Goal: Task Accomplishment & Management: Manage account settings

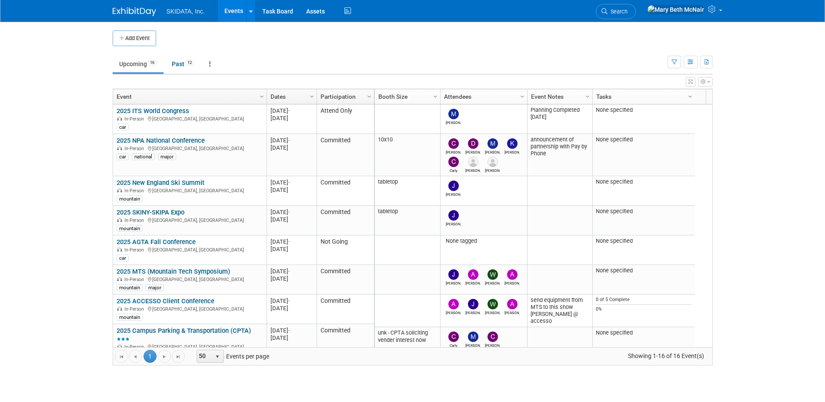
scroll to position [209, 0]
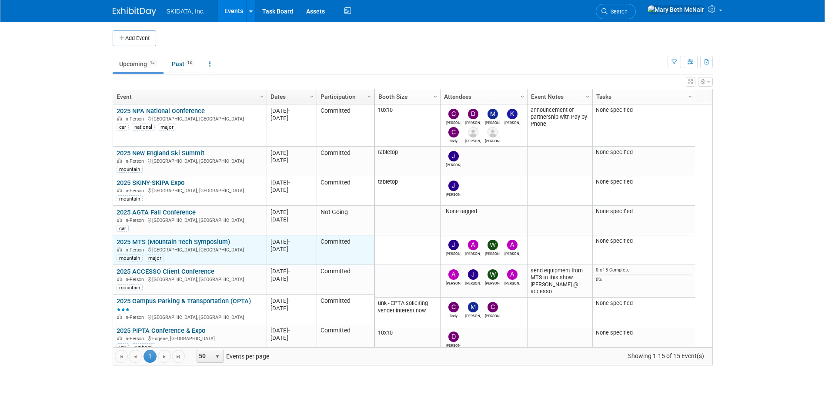
click at [147, 241] on link "2025 MTS (Mountain Tech Symposium)" at bounding box center [174, 242] width 114 height 8
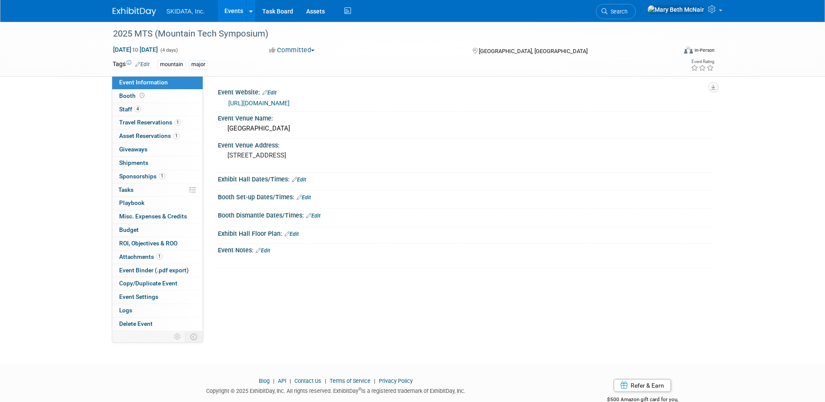
click at [274, 90] on link "Edit" at bounding box center [269, 93] width 14 height 6
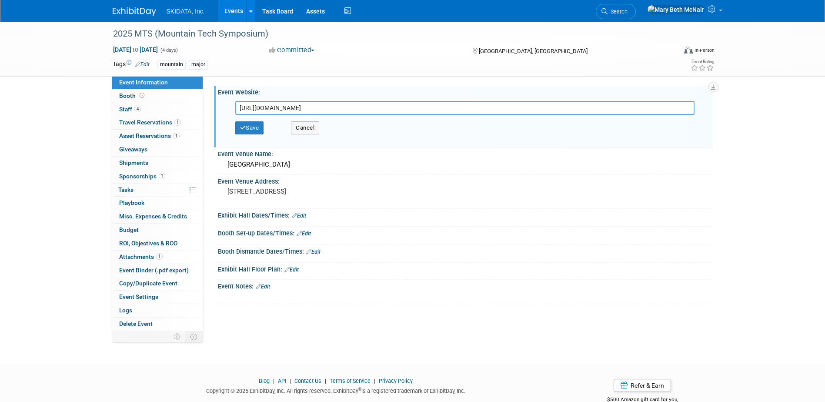
click at [270, 285] on link "Edit" at bounding box center [263, 287] width 14 height 6
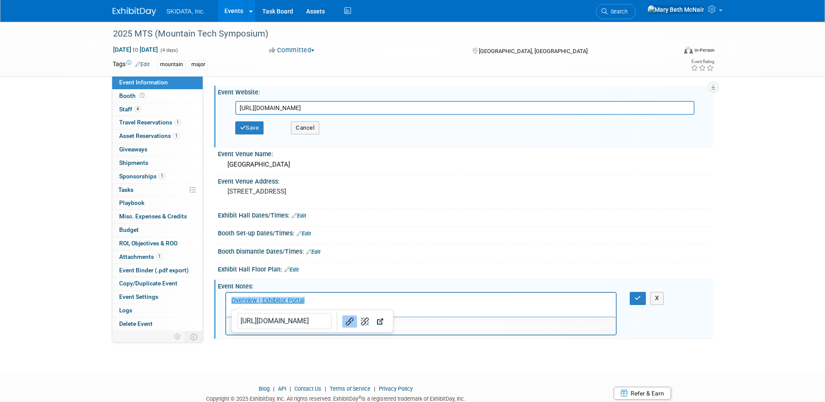
click at [429, 305] on html "﻿Overview | Exhibitor Portal" at bounding box center [421, 299] width 390 height 12
click at [637, 297] on icon "button" at bounding box center [638, 298] width 7 height 6
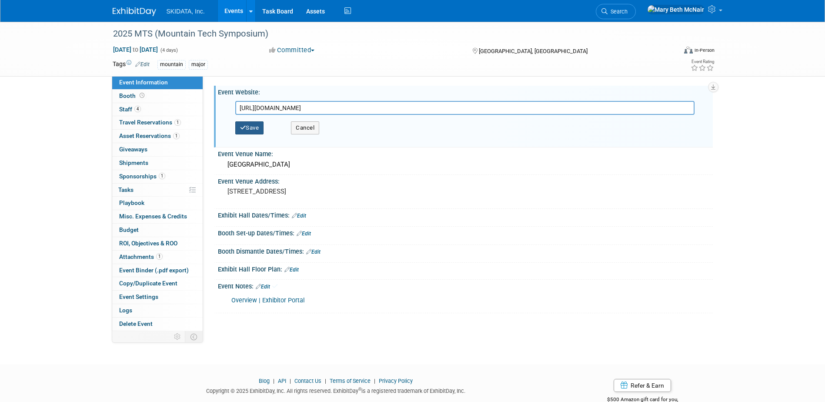
click at [249, 129] on button "Save" at bounding box center [249, 127] width 29 height 13
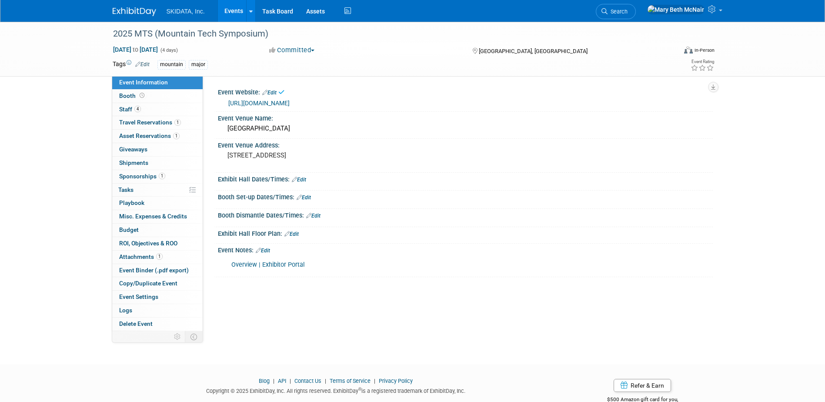
click at [290, 102] on link "[URL][DOMAIN_NAME]" at bounding box center [258, 103] width 61 height 7
click at [712, 9] on icon at bounding box center [713, 9] width 10 height 8
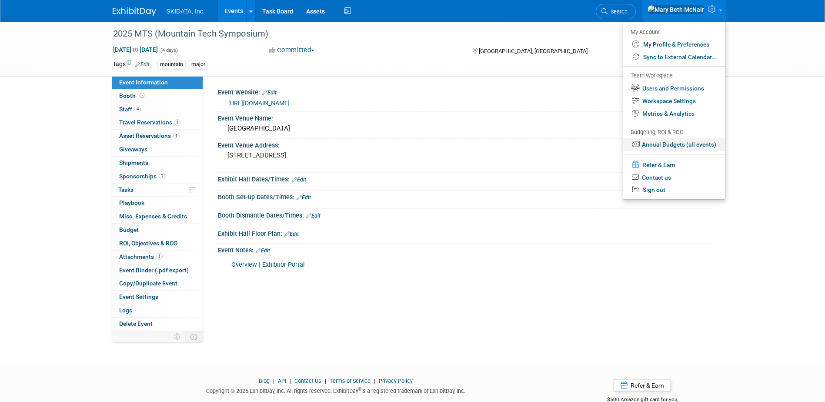
click at [660, 141] on link "Annual Budgets (all events)" at bounding box center [674, 144] width 102 height 13
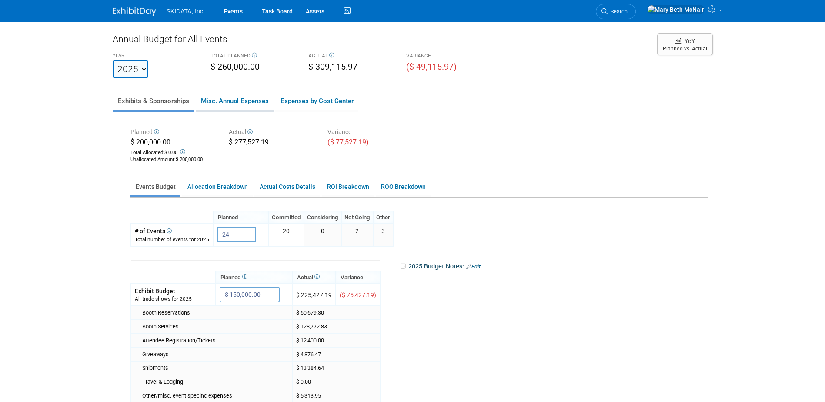
click at [244, 105] on link "Misc. Annual Expenses" at bounding box center [235, 101] width 78 height 18
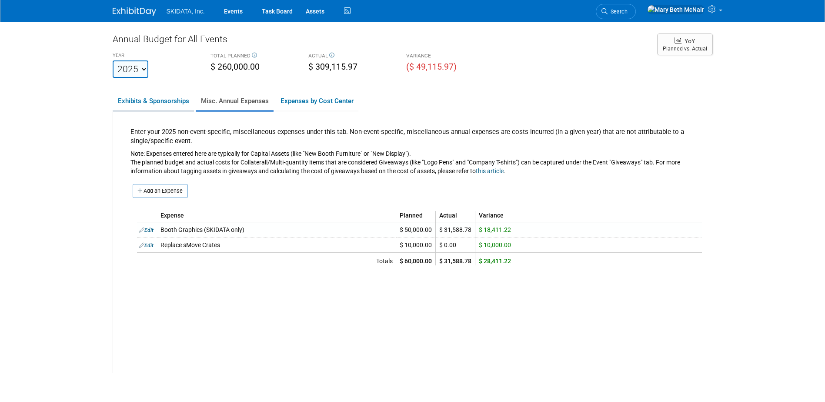
click at [158, 103] on link "Exhibits & Sponsorships" at bounding box center [153, 101] width 81 height 18
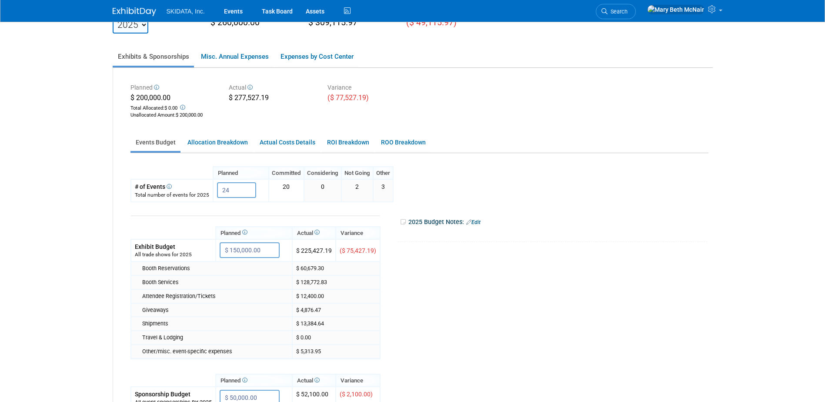
scroll to position [87, 0]
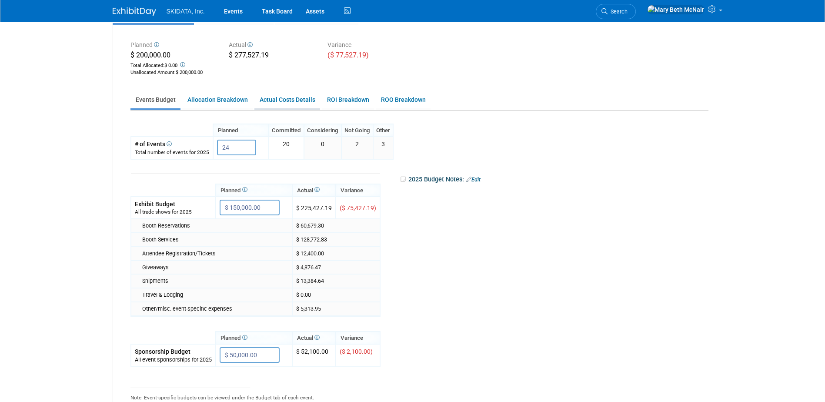
click at [288, 98] on link "Actual Costs Details" at bounding box center [287, 99] width 66 height 17
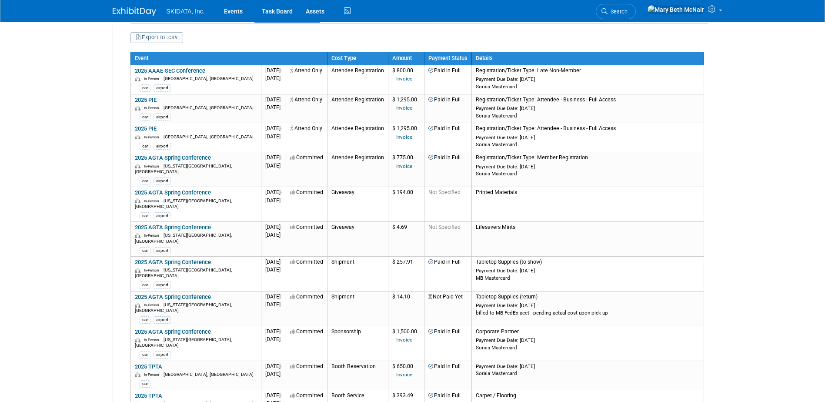
scroll to position [0, 0]
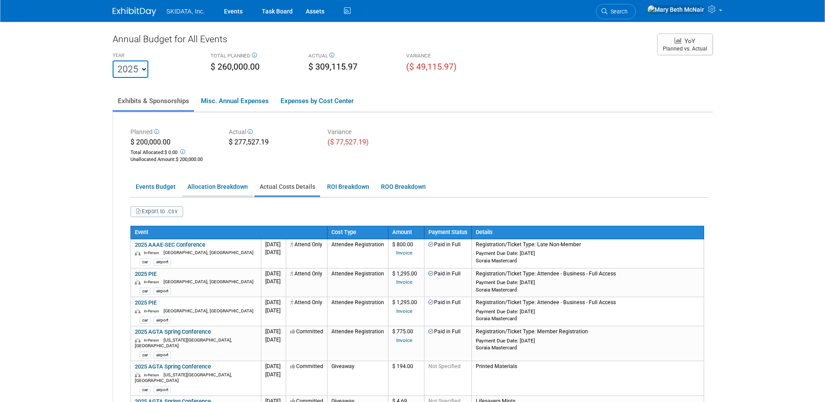
click at [234, 187] on link "Allocation Breakdown" at bounding box center [217, 186] width 70 height 17
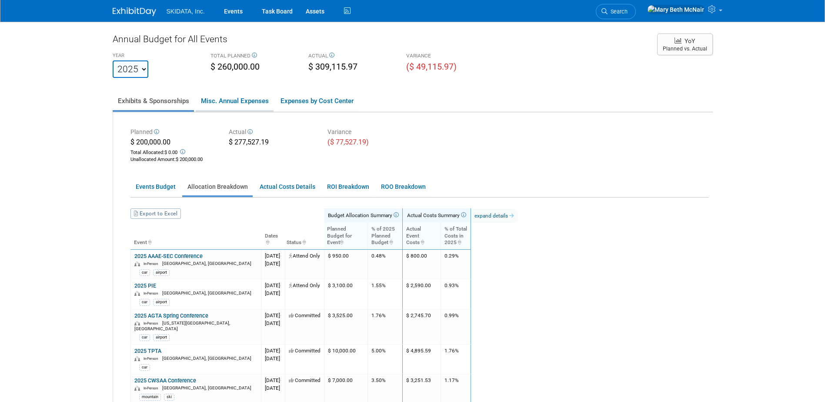
click at [216, 104] on link "Misc. Annual Expenses" at bounding box center [235, 101] width 78 height 18
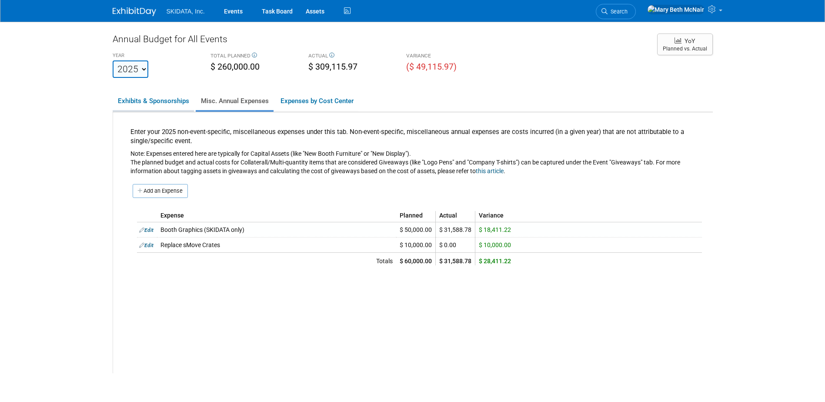
click at [143, 100] on link "Exhibits & Sponsorships" at bounding box center [153, 101] width 81 height 18
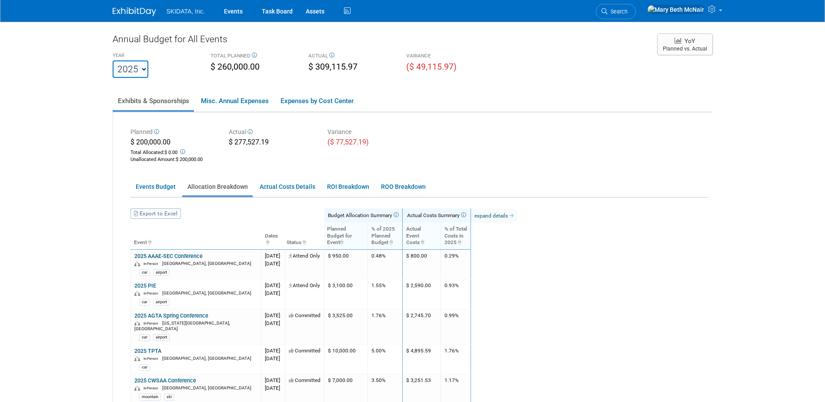
click at [134, 75] on select "2023 2024 2025 2026 2027 2028 2029 2030 2031" at bounding box center [131, 68] width 36 height 17
select select "2026"
click at [113, 60] on select "2023 2024 2025 2026 2027 2028 2029 2030 2031" at bounding box center [131, 68] width 36 height 17
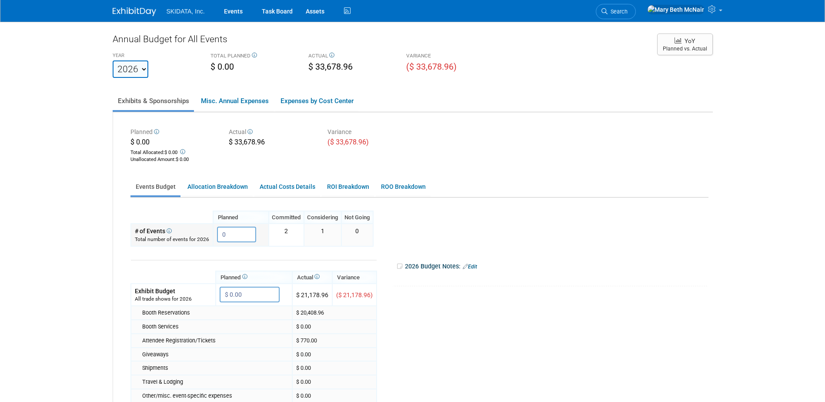
click at [235, 233] on input "0" at bounding box center [236, 235] width 39 height 16
click at [137, 68] on select "2023 2024 2025 2026 2027 2028 2029 2030 2031" at bounding box center [131, 68] width 36 height 17
select select "2025"
click at [113, 60] on select "2023 2024 2025 2026 2027 2028 2029 2030 2031" at bounding box center [131, 68] width 36 height 17
click at [141, 72] on select "2023 2024 2025 2026 2027 2028 2029 2030 2031" at bounding box center [131, 68] width 36 height 17
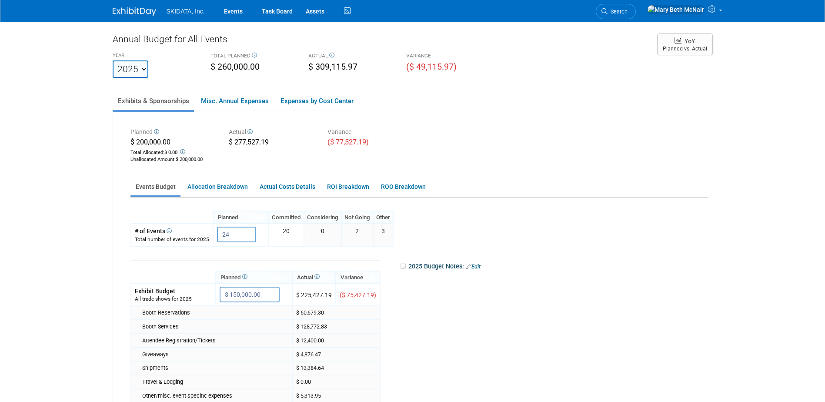
select select "2026"
click at [113, 60] on select "2023 2024 2025 2026 2027 2028 2029 2030 2031" at bounding box center [131, 68] width 36 height 17
click at [232, 240] on input "0" at bounding box center [236, 235] width 39 height 16
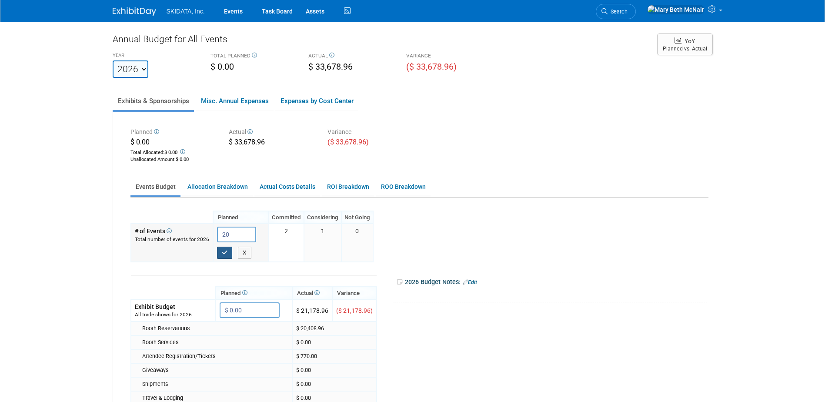
type input "20"
click at [222, 253] on icon "button" at bounding box center [225, 253] width 6 height 6
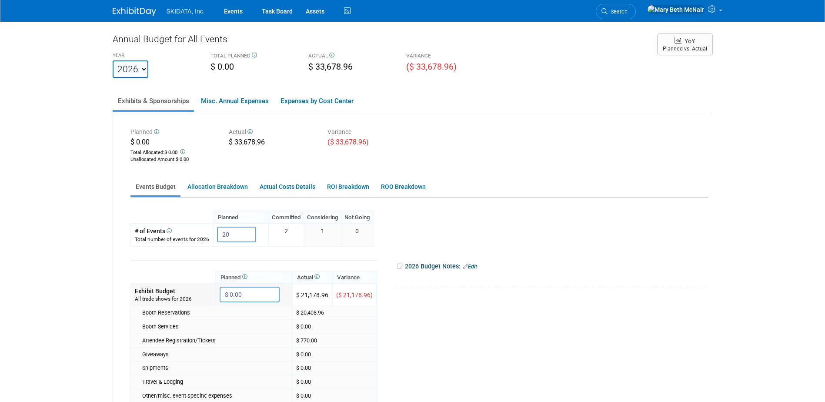
click at [256, 294] on input "$ 0.00" at bounding box center [250, 295] width 60 height 16
type input "$ 300,000.00"
click at [226, 317] on button "button" at bounding box center [228, 313] width 16 height 12
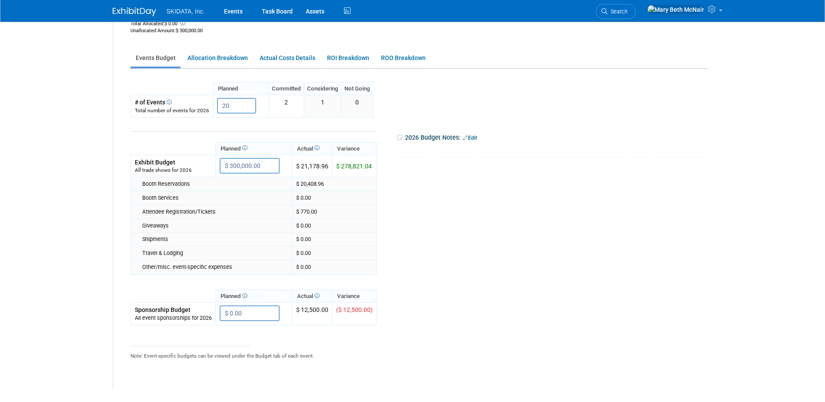
scroll to position [130, 0]
click at [252, 312] on input "$ 0.00" at bounding box center [250, 312] width 60 height 16
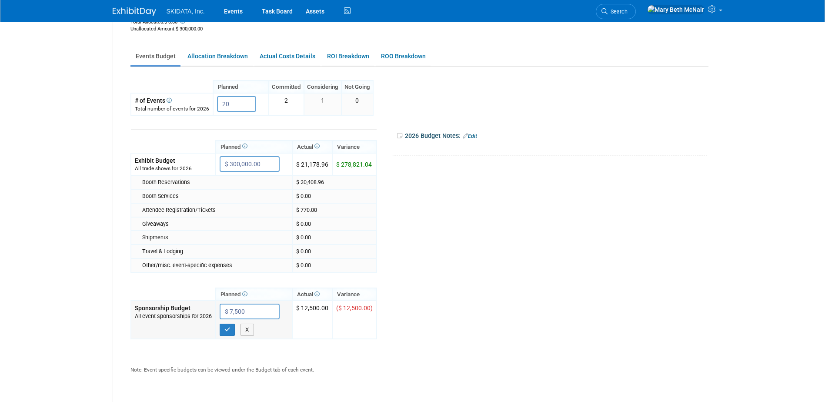
type input "$ 75,000"
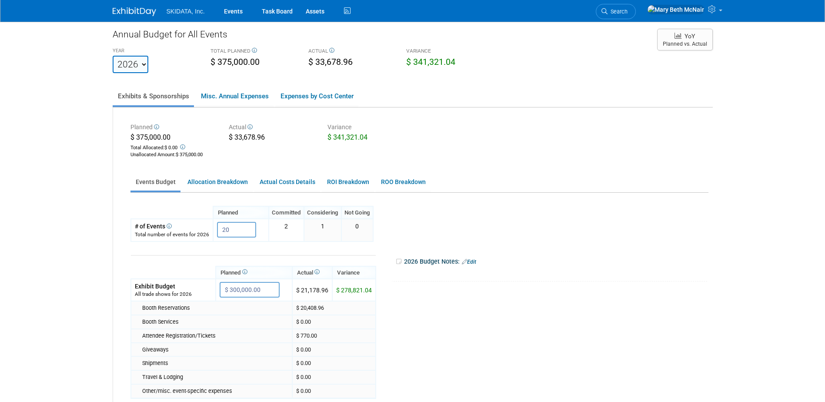
scroll to position [0, 0]
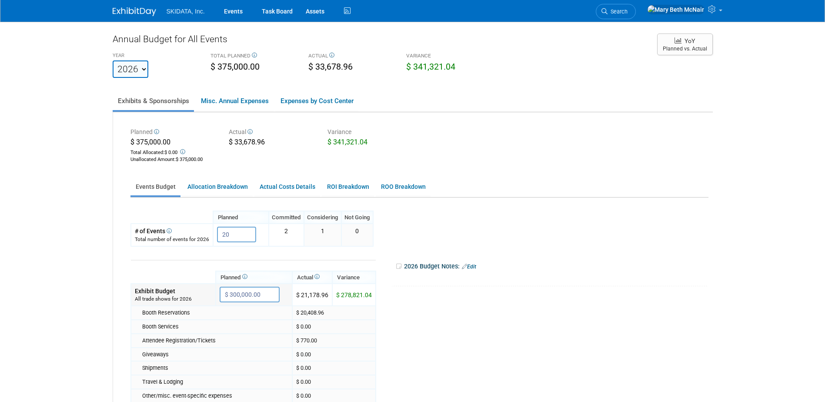
click at [263, 294] on input "$ 300,000.00" at bounding box center [250, 295] width 60 height 16
type input "$ 225,000.00"
click at [230, 311] on icon "button" at bounding box center [227, 313] width 6 height 6
click at [230, 12] on link "Events" at bounding box center [233, 11] width 32 height 22
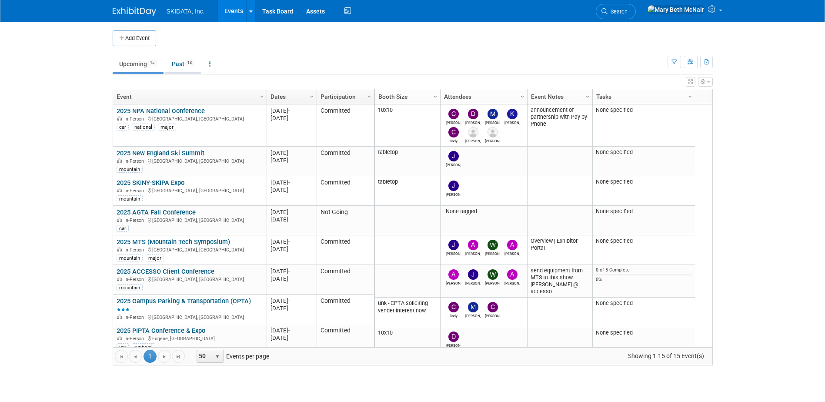
click at [173, 64] on link "Past 13" at bounding box center [183, 64] width 36 height 17
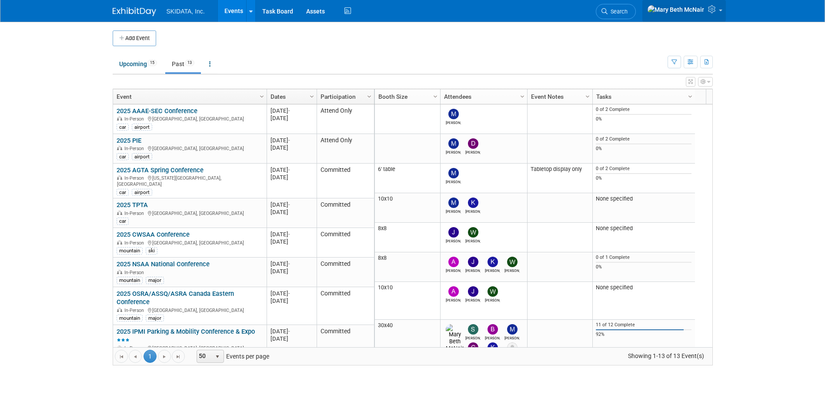
click at [716, 13] on icon at bounding box center [713, 9] width 10 height 8
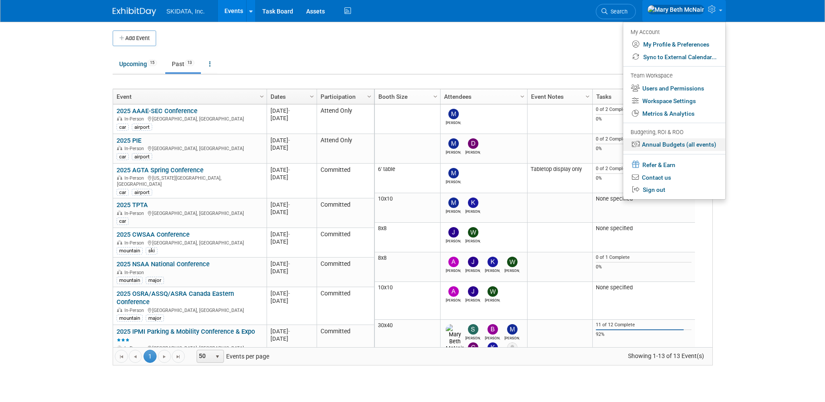
click at [655, 144] on link "Annual Budgets (all events)" at bounding box center [674, 144] width 102 height 13
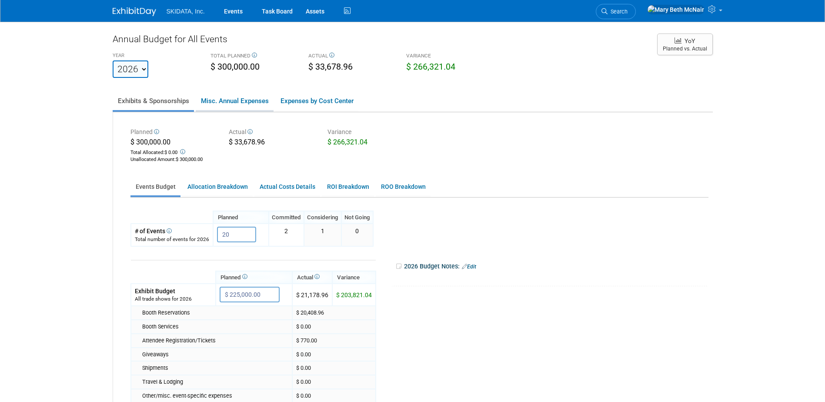
click at [244, 101] on link "Misc. Annual Expenses" at bounding box center [235, 101] width 78 height 18
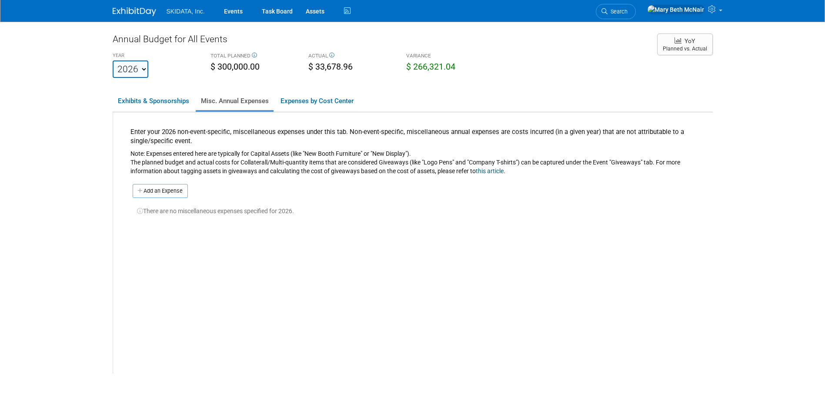
click at [144, 72] on select "2023 2024 2025 2026 2027 2028 2029 2030 2031" at bounding box center [131, 68] width 36 height 17
select select "2025"
click at [113, 60] on select "2023 2024 2025 2026 2027 2028 2029 2030 2031" at bounding box center [131, 68] width 36 height 17
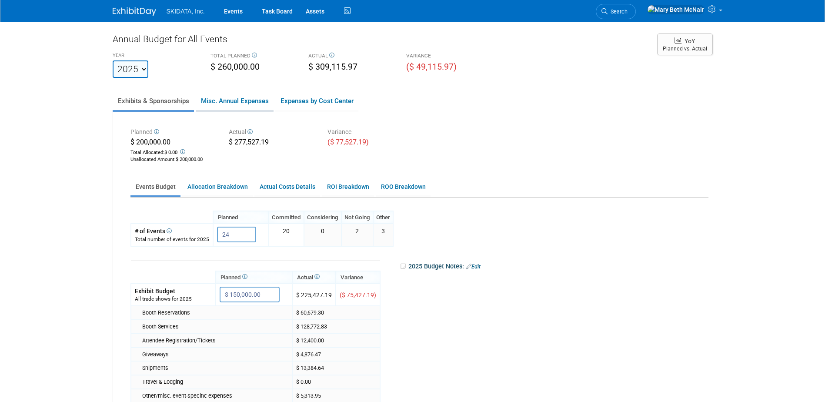
click at [236, 100] on link "Misc. Annual Expenses" at bounding box center [235, 101] width 78 height 18
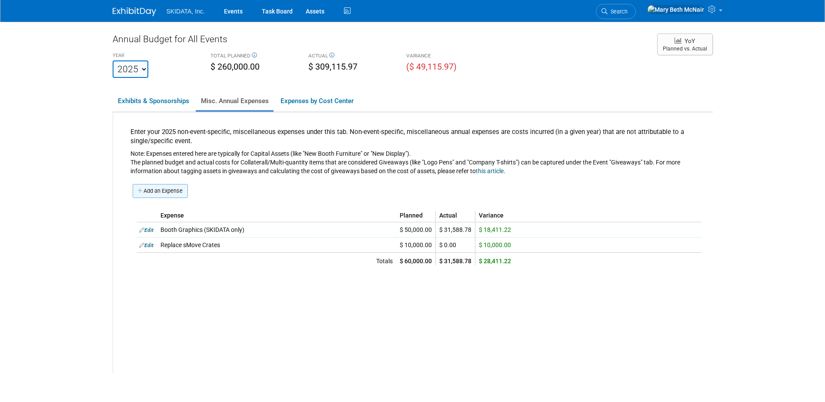
click at [167, 193] on link "Add an Expense" at bounding box center [160, 191] width 55 height 14
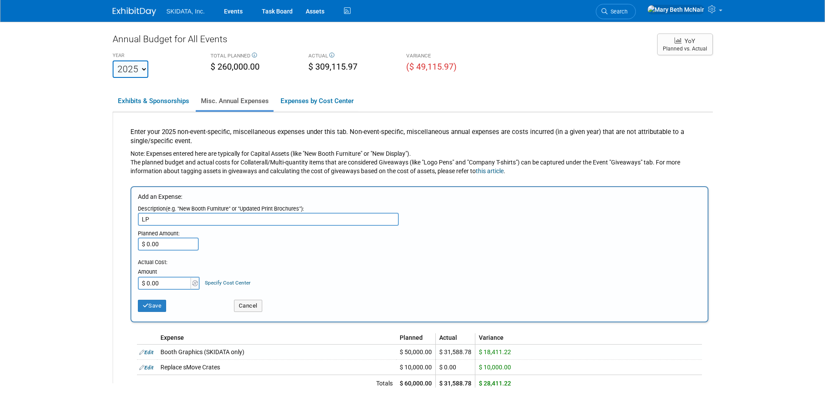
type input "L"
type input "Freestanding LPR poles for Booth"
click at [175, 284] on input "$ 0.00" at bounding box center [165, 283] width 54 height 13
type input "$ 307.29"
click at [206, 216] on input "Freestanding LPR poles for Booth" at bounding box center [268, 219] width 261 height 13
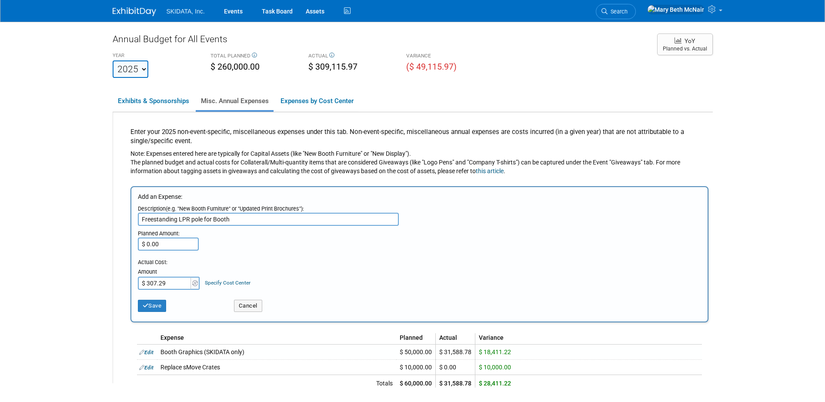
type input "Freestanding LPR pole for Booth"
click at [165, 244] on input "$ 0.00" at bounding box center [168, 243] width 61 height 13
click at [150, 310] on button "Save" at bounding box center [152, 306] width 29 height 12
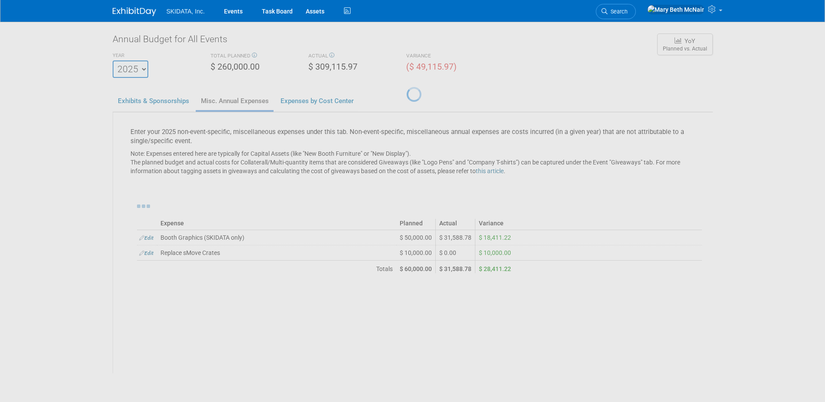
scroll to position [66, 0]
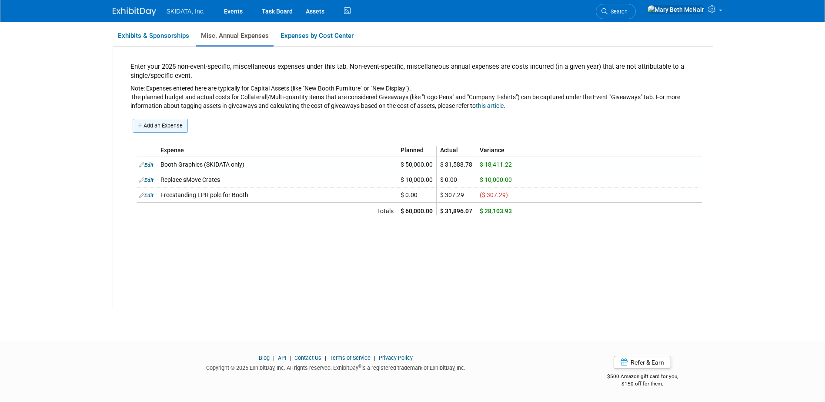
click at [159, 123] on link "Add an Expense" at bounding box center [160, 126] width 55 height 14
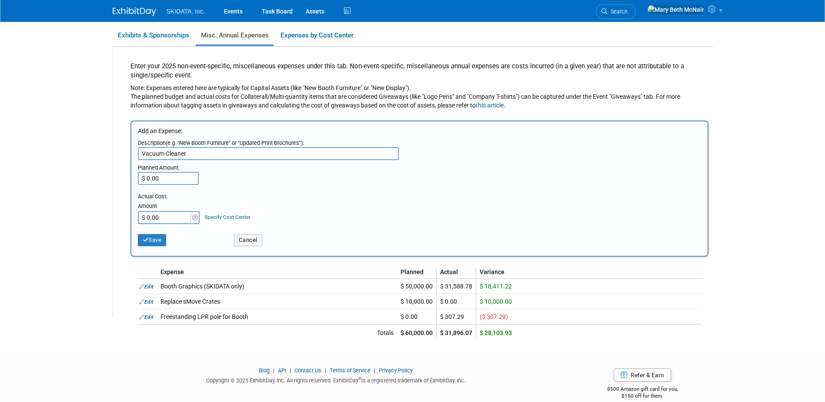
type input "Vacuum Cleaner"
click at [165, 180] on input "$ 0.00" at bounding box center [168, 178] width 61 height 13
type input "$ 250.00"
click at [165, 217] on input "$ 0.00" at bounding box center [165, 217] width 54 height 13
type input "$ 119.39"
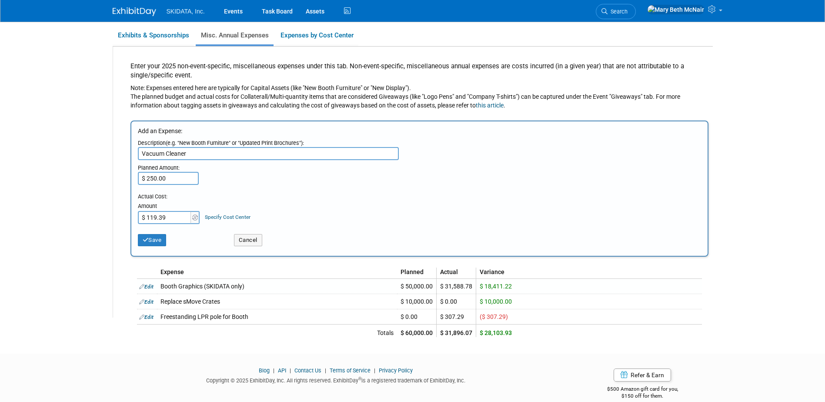
click at [172, 178] on input "$ 250.00" at bounding box center [168, 178] width 61 height 13
type input "$ 150.00"
click at [161, 244] on button "Save" at bounding box center [152, 240] width 29 height 12
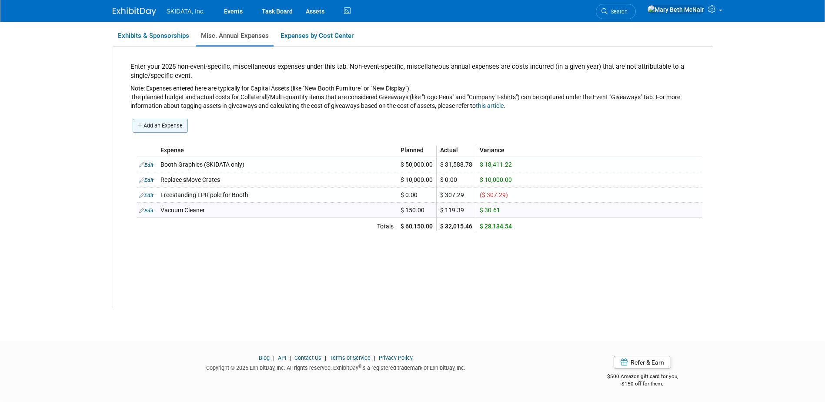
click at [154, 129] on link "Add an Expense" at bounding box center [160, 126] width 55 height 14
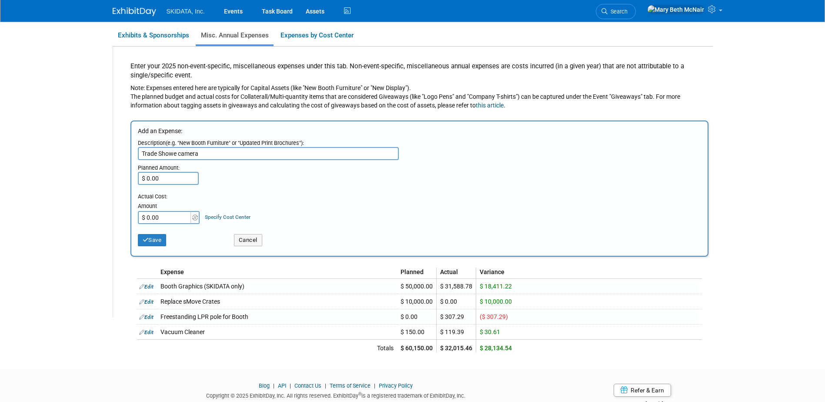
click at [176, 153] on input "Trade Showe camera" at bounding box center [268, 153] width 261 height 13
type input "Trade Show camera"
click at [158, 176] on input "$ 0.00" at bounding box center [168, 178] width 61 height 13
type input "$ 500.00"
click at [166, 216] on input "$ 0.00" at bounding box center [165, 217] width 54 height 13
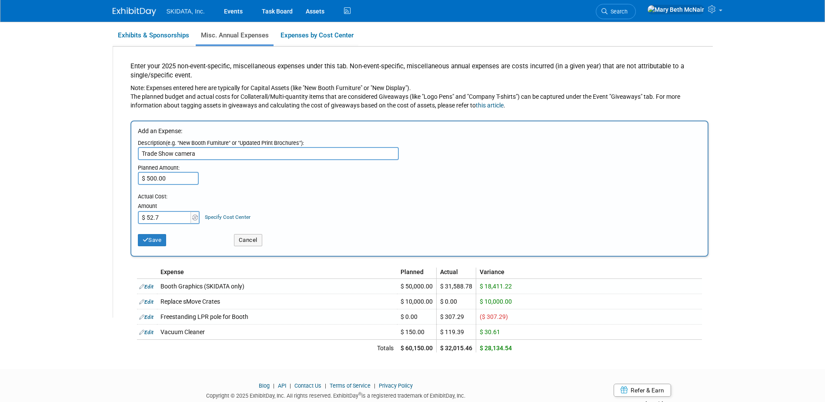
type input "$ 52.70"
click at [204, 156] on input "Trade Show camera" at bounding box center [268, 153] width 261 height 13
type input "Trade Show camera & case"
click at [156, 241] on button "Save" at bounding box center [152, 240] width 29 height 12
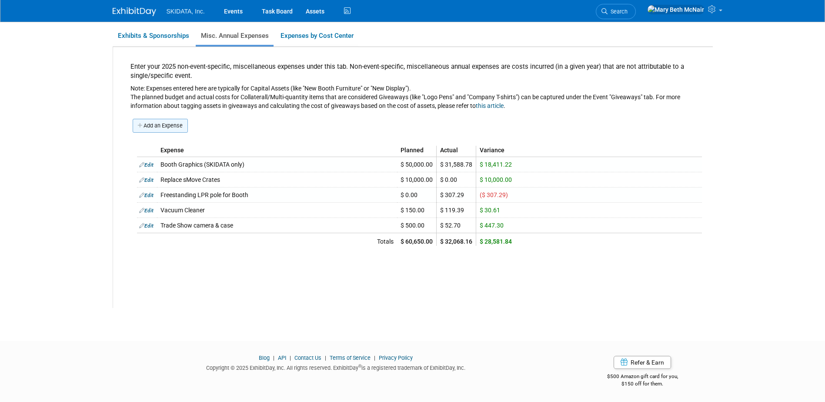
click at [164, 127] on link "Add an Expense" at bounding box center [160, 126] width 55 height 14
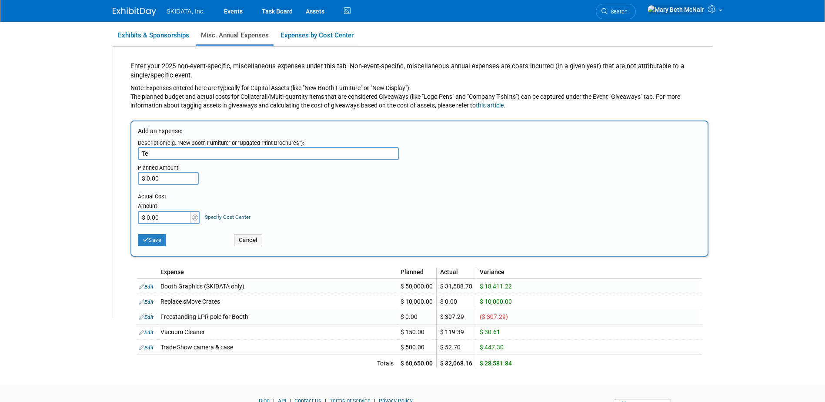
type input "T"
type input "Demo Plates for LPR"
click at [186, 179] on input "$ 0.00" at bounding box center [168, 178] width 61 height 13
type input "$ 50.00"
click at [172, 217] on input "$ 0.00" at bounding box center [165, 217] width 54 height 13
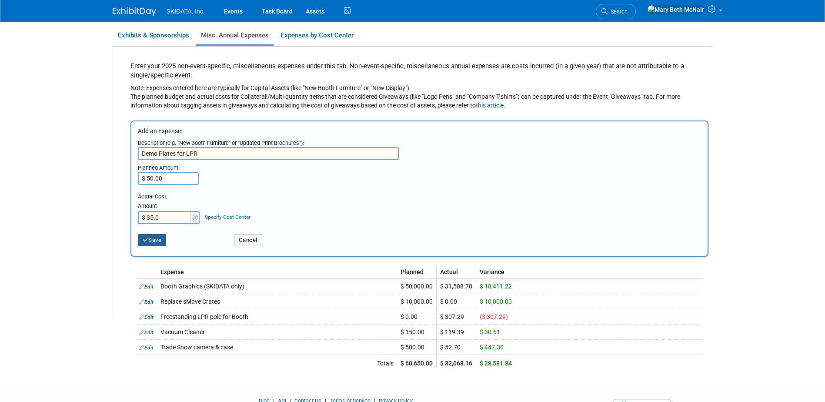
type input "$ 35.00"
click at [163, 240] on button "Save" at bounding box center [152, 240] width 29 height 12
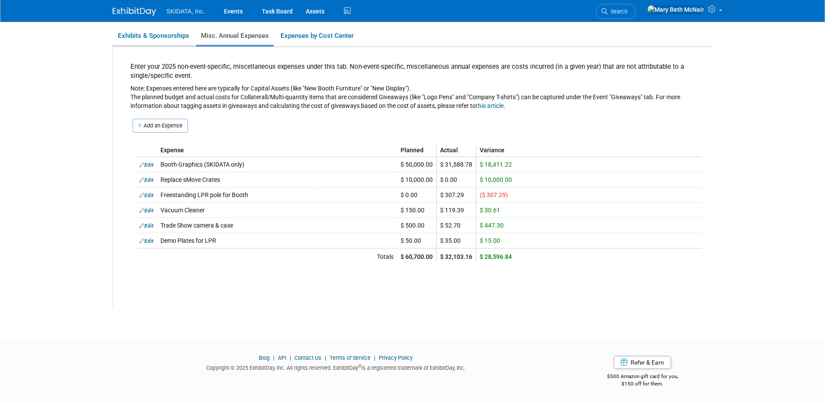
click at [144, 36] on link "Exhibits & Sponsorships" at bounding box center [153, 36] width 81 height 18
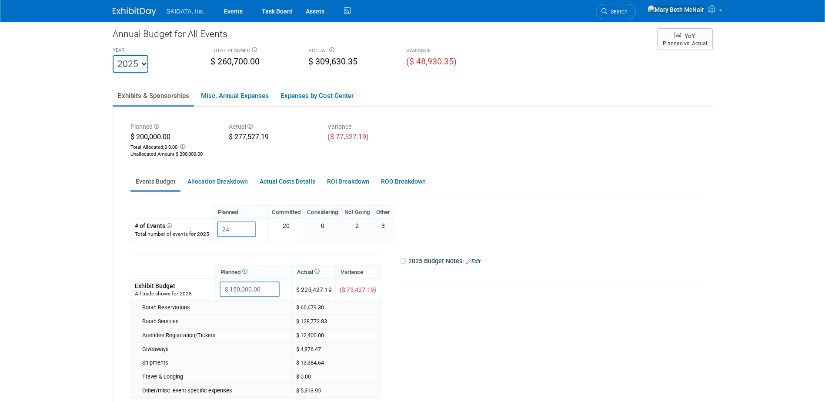
scroll to position [0, 0]
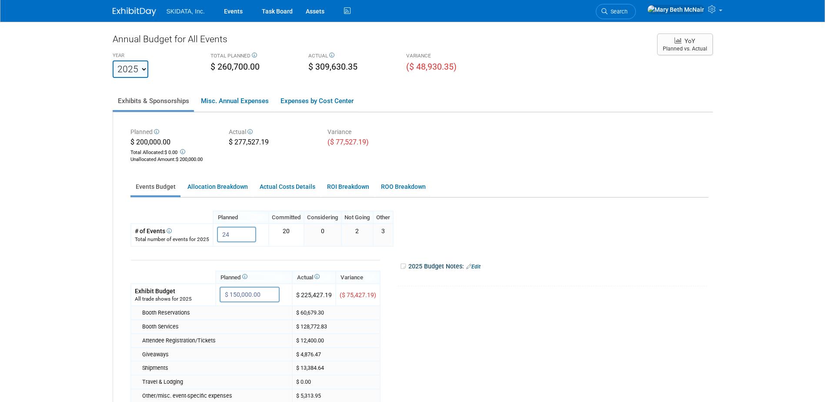
click at [131, 63] on select "2023 2024 2025 2026 2027 2028 2029 2030 2031" at bounding box center [131, 68] width 36 height 17
select select "2026"
click at [113, 60] on select "2023 2024 2025 2026 2027 2028 2029 2030 2031" at bounding box center [131, 68] width 36 height 17
click at [230, 102] on link "Misc. Annual Expenses" at bounding box center [235, 101] width 78 height 18
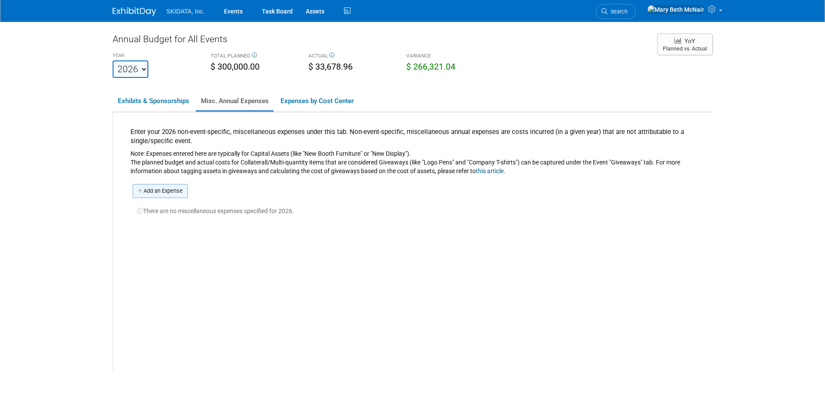
click at [162, 194] on link "Add an Expense" at bounding box center [160, 191] width 55 height 14
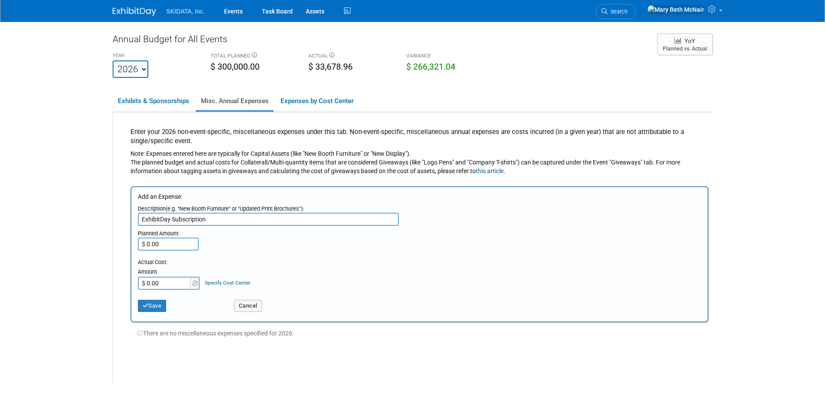
type input "ExhibitDay Subscription"
click at [181, 241] on input "$ 0.00" at bounding box center [168, 243] width 61 height 13
type input "$ 5,000.00"
click at [153, 307] on button "Save" at bounding box center [152, 306] width 29 height 12
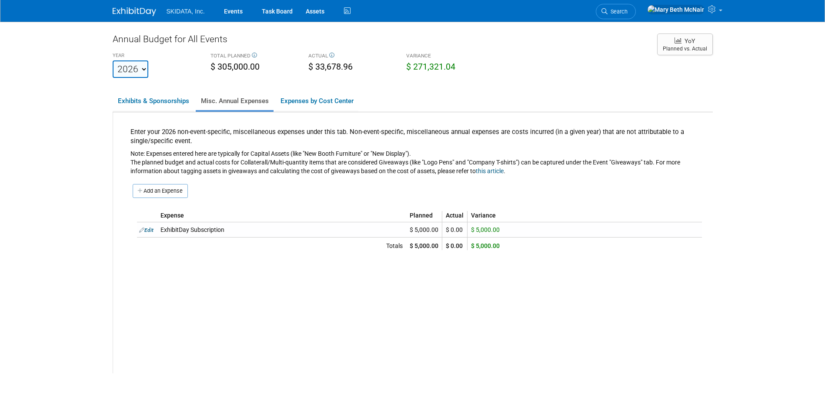
click at [139, 70] on select "2023 2024 2025 2026 2027 2028 2029 2030 2031" at bounding box center [131, 68] width 36 height 17
select select "2025"
click at [113, 60] on select "2023 2024 2025 2026 2027 2028 2029 2030 2031" at bounding box center [131, 68] width 36 height 17
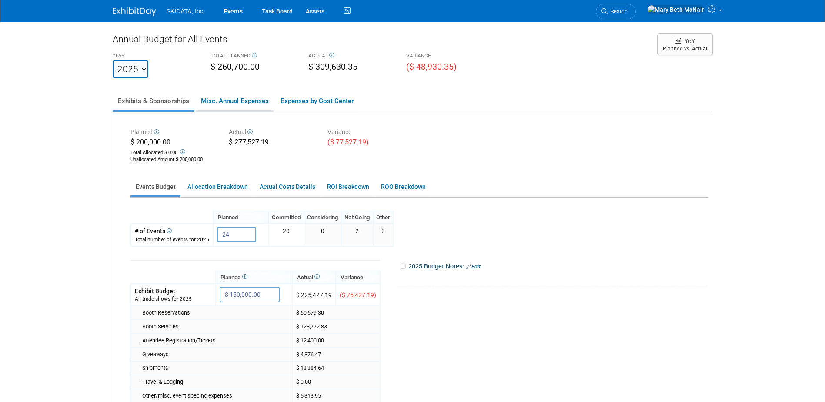
click at [241, 100] on link "Misc. Annual Expenses" at bounding box center [235, 101] width 78 height 18
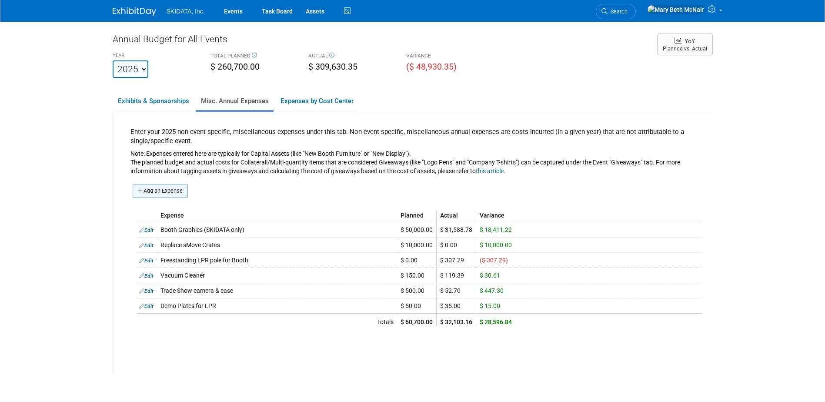
click at [157, 191] on link "Add an Expense" at bounding box center [160, 191] width 55 height 14
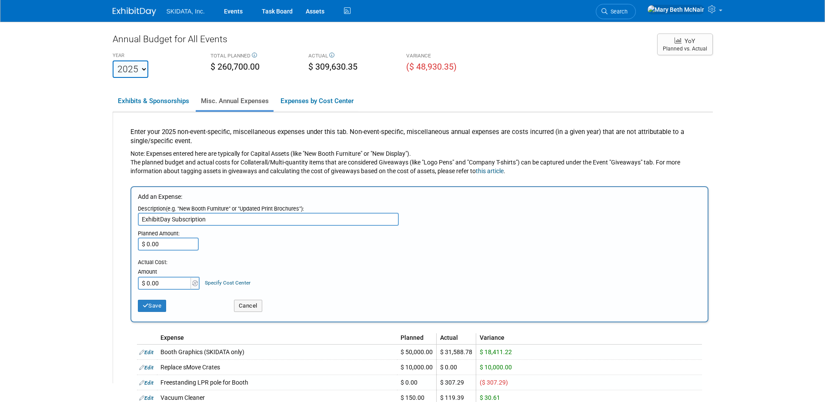
type input "ExhibitDay Subscription"
type input "$ 2,400.00"
click at [158, 310] on button "Save" at bounding box center [152, 306] width 29 height 12
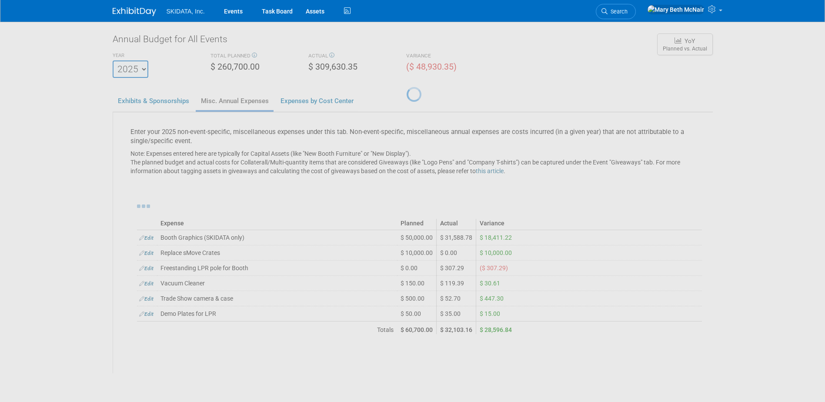
scroll to position [66, 0]
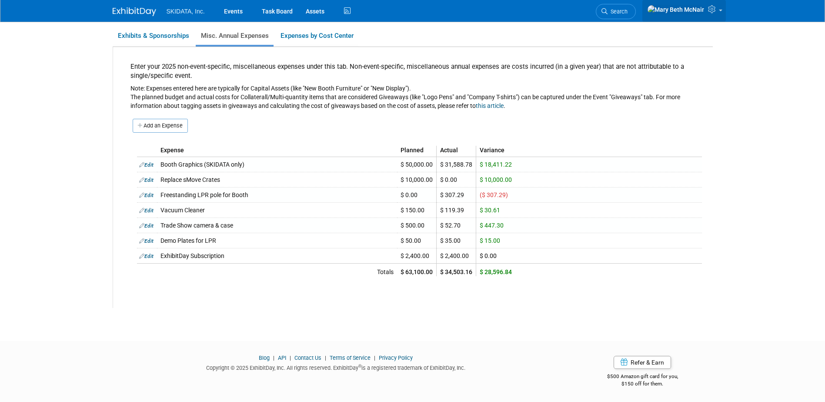
click at [719, 10] on link at bounding box center [684, 11] width 84 height 22
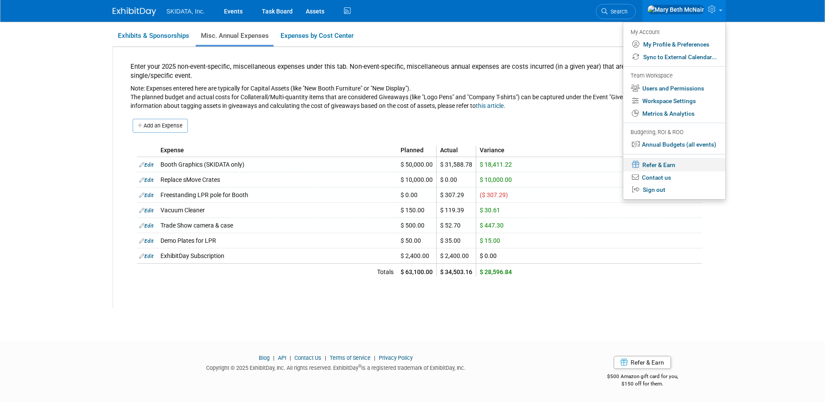
click at [669, 161] on link "Refer & Earn" at bounding box center [674, 164] width 102 height 13
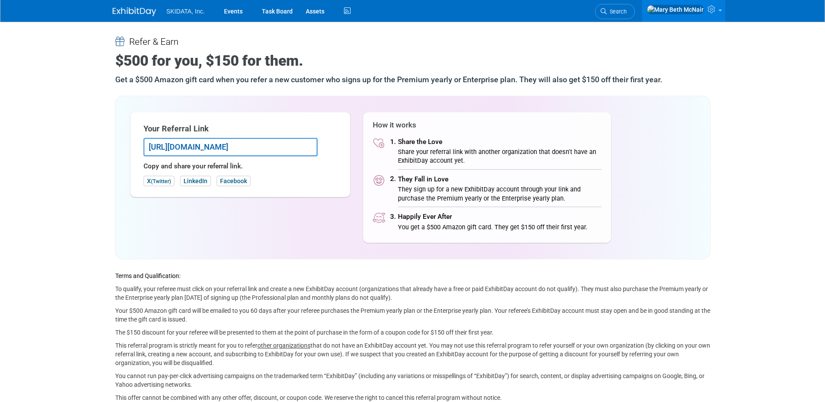
click at [305, 147] on input "[URL][DOMAIN_NAME]" at bounding box center [231, 147] width 174 height 18
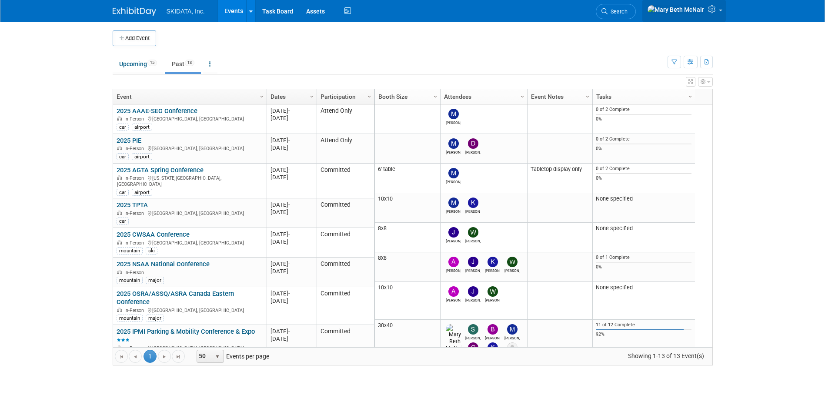
click at [712, 9] on icon at bounding box center [713, 9] width 10 height 8
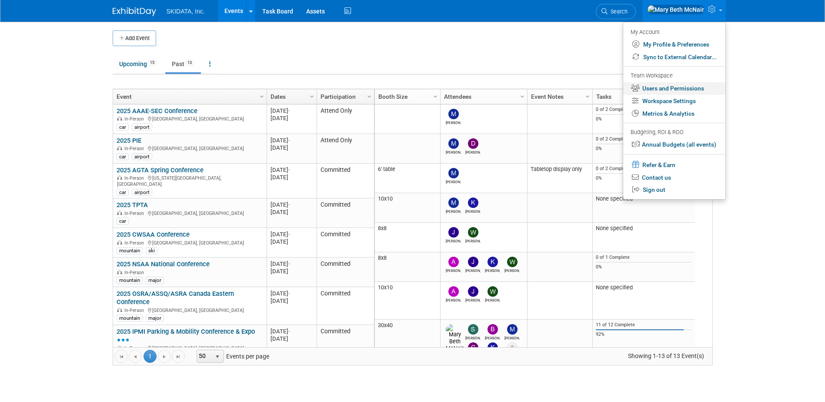
click at [688, 90] on link "Users and Permissions" at bounding box center [674, 88] width 102 height 13
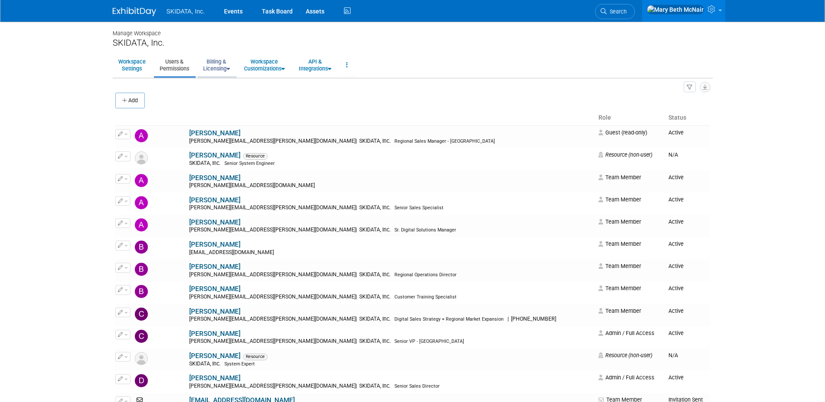
click at [217, 66] on link "Billing & Licensing" at bounding box center [216, 64] width 38 height 21
click at [220, 84] on link "Manage Plan / Subscription" at bounding box center [236, 84] width 79 height 13
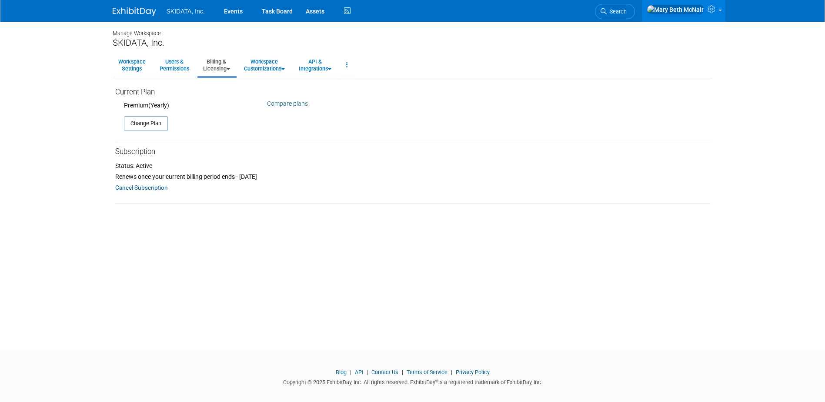
click at [284, 104] on link "Compare plans" at bounding box center [287, 103] width 41 height 7
click at [715, 13] on icon at bounding box center [713, 9] width 10 height 8
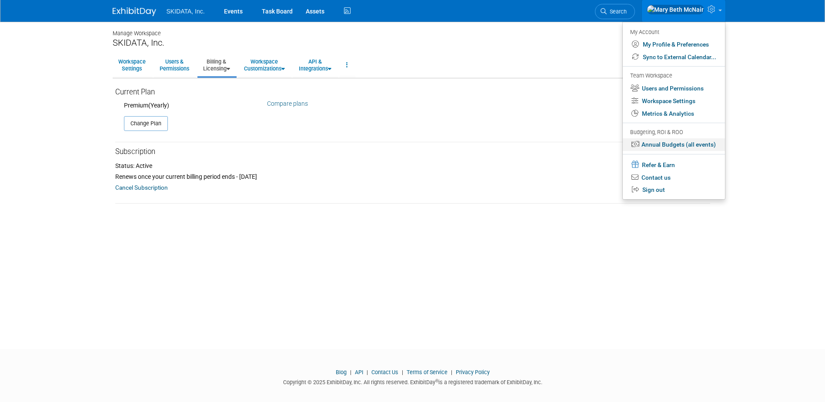
click at [650, 144] on link "Annual Budgets (all events)" at bounding box center [674, 144] width 102 height 13
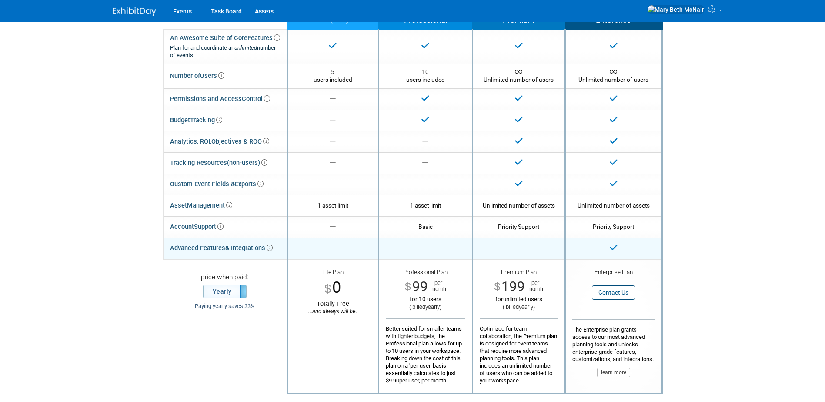
scroll to position [87, 0]
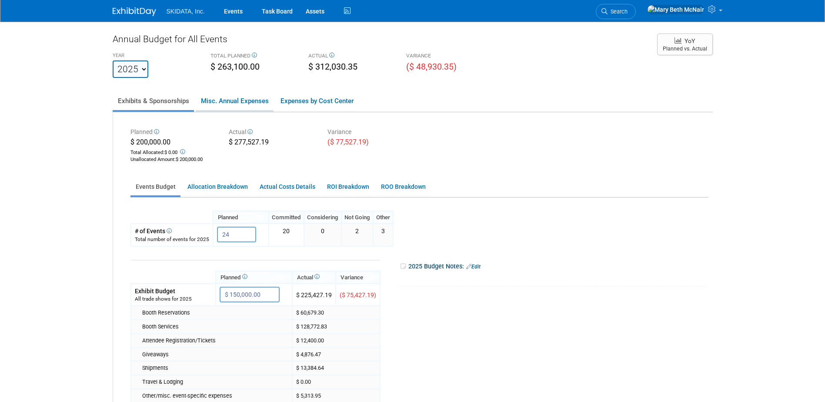
click at [224, 99] on link "Misc. Annual Expenses" at bounding box center [235, 101] width 78 height 18
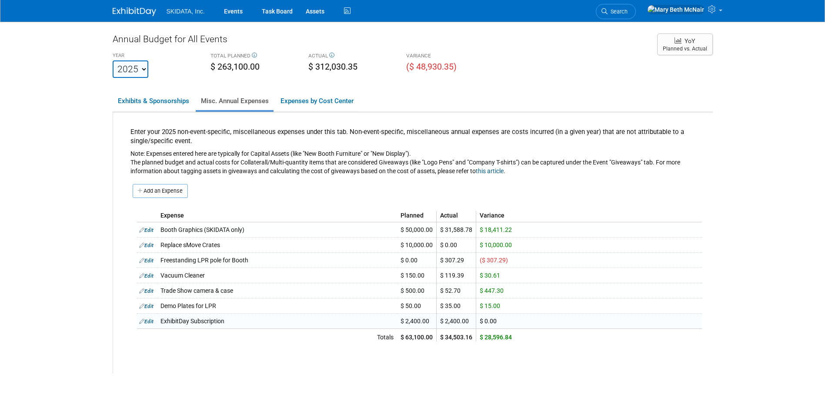
click at [148, 324] on link "Edit" at bounding box center [146, 321] width 14 height 6
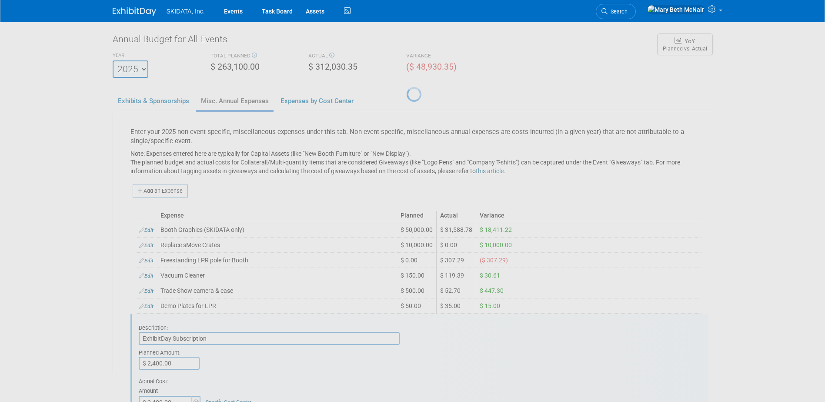
scroll to position [127, 0]
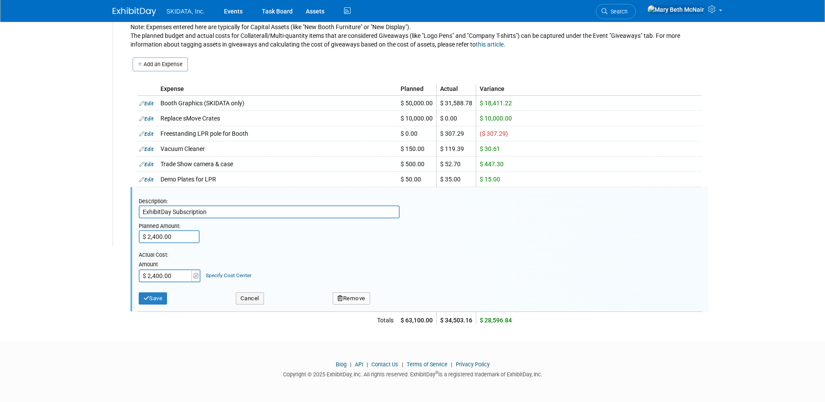
click at [183, 274] on input "$ 2,400.00" at bounding box center [166, 275] width 54 height 13
type input "$ 2,388.00"
click at [163, 298] on button "Save" at bounding box center [153, 298] width 29 height 12
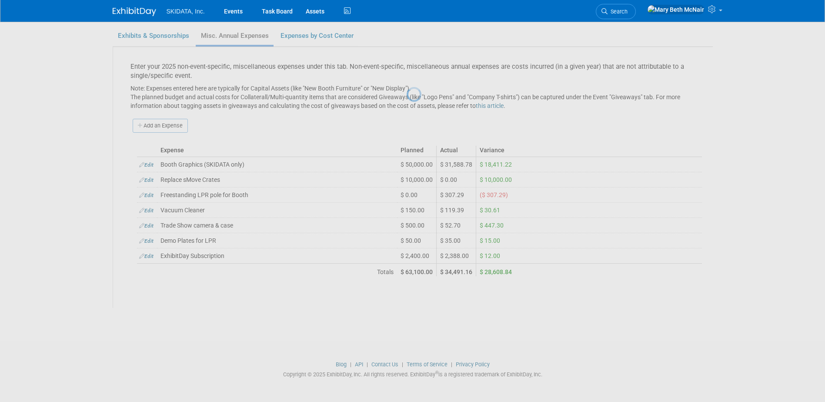
scroll to position [66, 0]
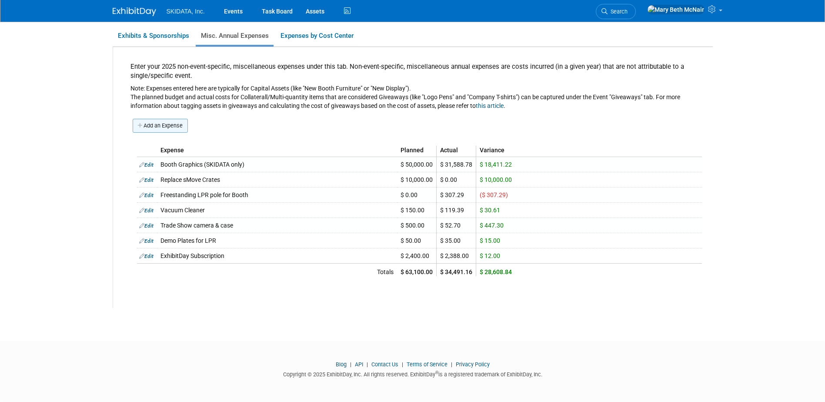
click at [158, 122] on link "Add an Expense" at bounding box center [160, 126] width 55 height 14
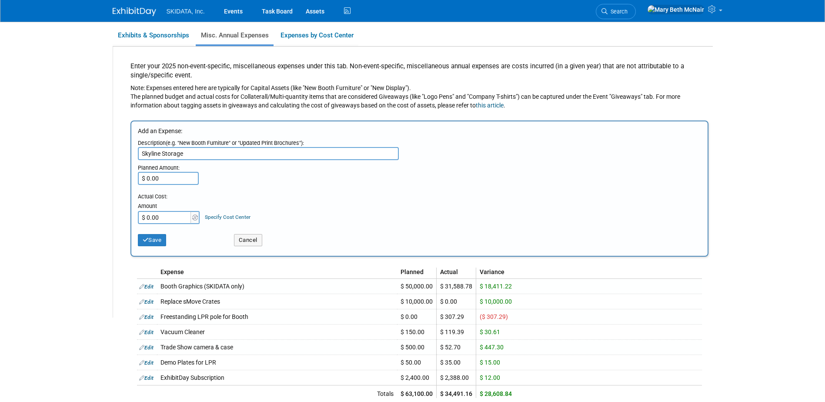
click at [171, 181] on input "$ 0.00" at bounding box center [168, 178] width 61 height 13
click at [191, 146] on div "Description(e.g. "New Booth Furniture" or "Updated Print Brochures"):" at bounding box center [420, 141] width 565 height 12
click at [191, 151] on input "Skyline Storage" at bounding box center [268, 153] width 261 height 13
type input "Skyline Storage Fee"
type input "$ 10,000.00"
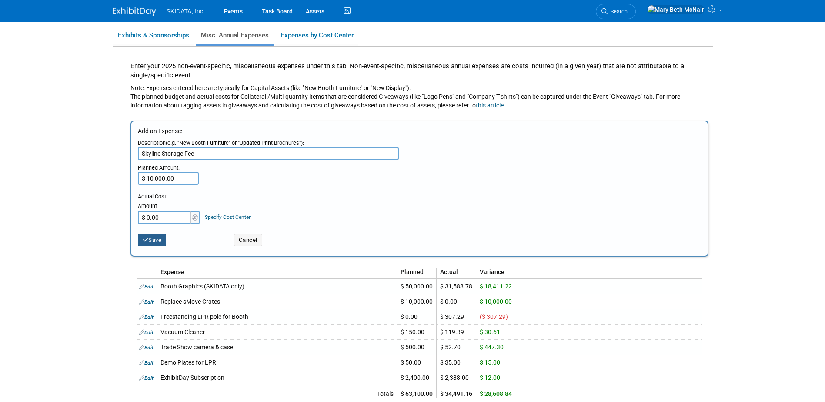
click at [150, 241] on button "Save" at bounding box center [152, 240] width 29 height 12
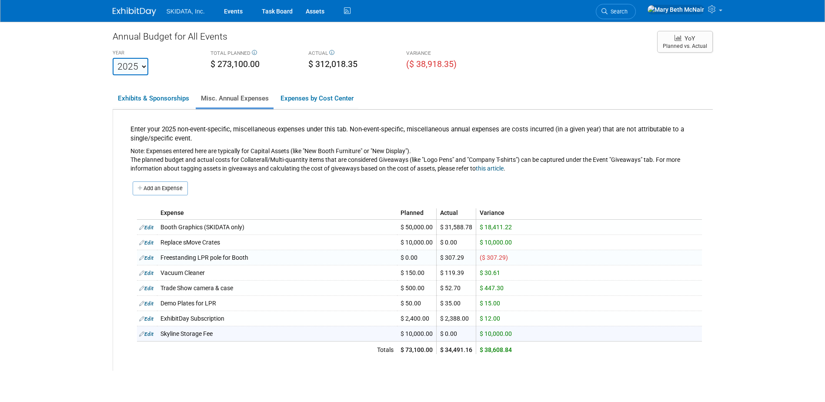
scroll to position [0, 0]
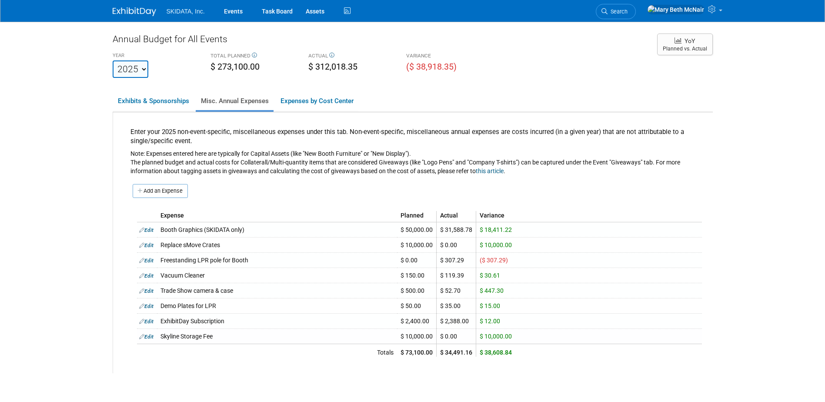
click at [142, 69] on select "2023 2024 2025 2026 2027 2028 2029 2030 2031" at bounding box center [131, 68] width 36 height 17
select select "2026"
click at [113, 60] on select "2023 2024 2025 2026 2027 2028 2029 2030 2031" at bounding box center [131, 68] width 36 height 17
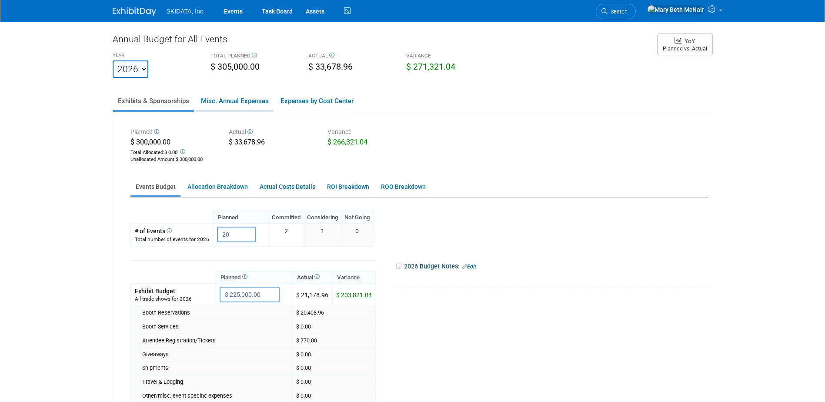
click at [234, 104] on link "Misc. Annual Expenses" at bounding box center [235, 101] width 78 height 18
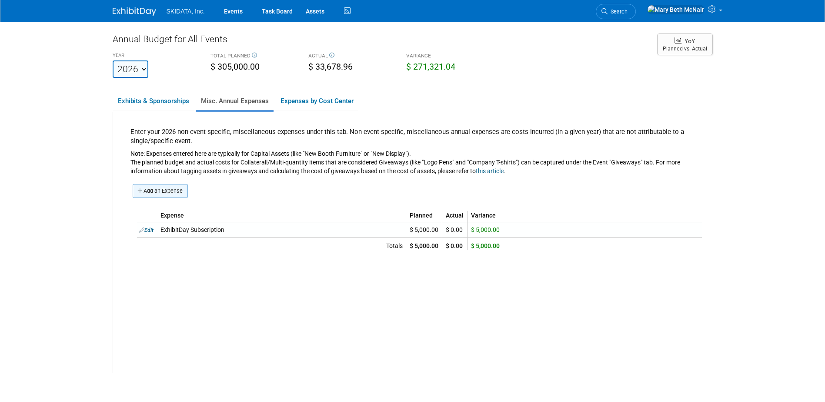
click at [177, 188] on link "Add an Expense" at bounding box center [160, 191] width 55 height 14
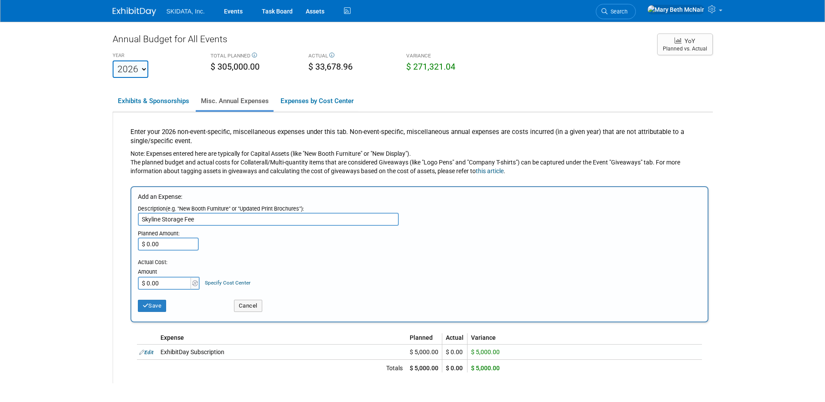
type input "Skyline Storage Fee"
type input "$ 7,500.00"
click at [161, 305] on button "Save" at bounding box center [152, 306] width 29 height 12
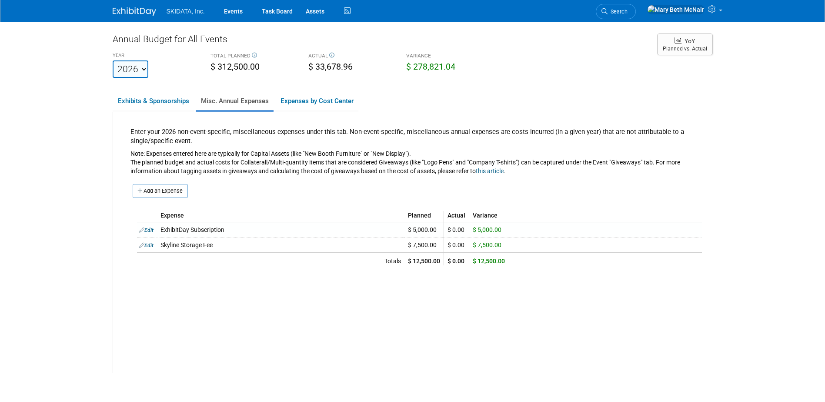
click at [135, 76] on select "2023 2024 2025 2026 2027 2028 2029 2030 2031" at bounding box center [131, 68] width 36 height 17
select select "2025"
click at [113, 60] on select "2023 2024 2025 2026 2027 2028 2029 2030 2031" at bounding box center [131, 68] width 36 height 17
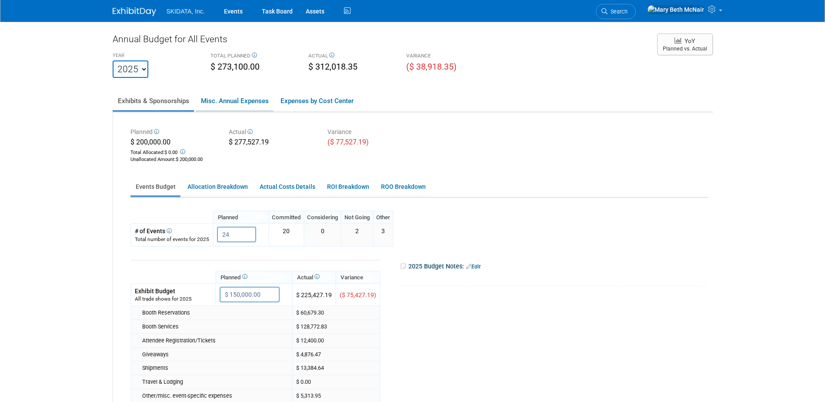
click at [242, 101] on link "Misc. Annual Expenses" at bounding box center [235, 101] width 78 height 18
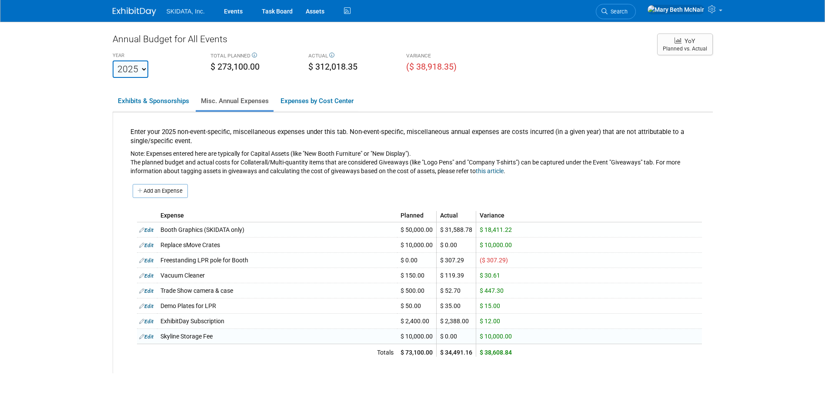
click at [151, 337] on link "Edit" at bounding box center [146, 337] width 14 height 6
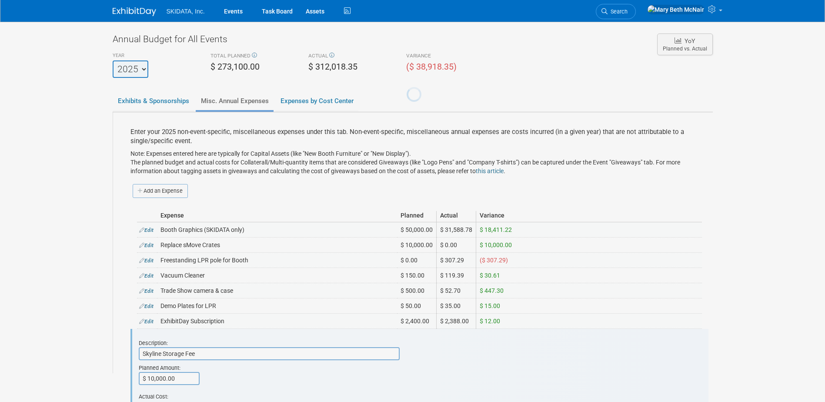
scroll to position [142, 0]
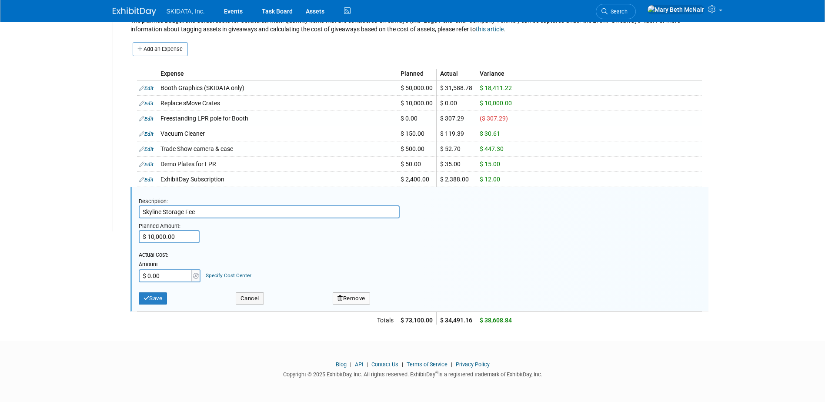
click at [175, 277] on input "$ 0.00" at bounding box center [166, 275] width 54 height 13
type input "$ 10,200.00"
click at [162, 294] on button "Save" at bounding box center [153, 298] width 29 height 12
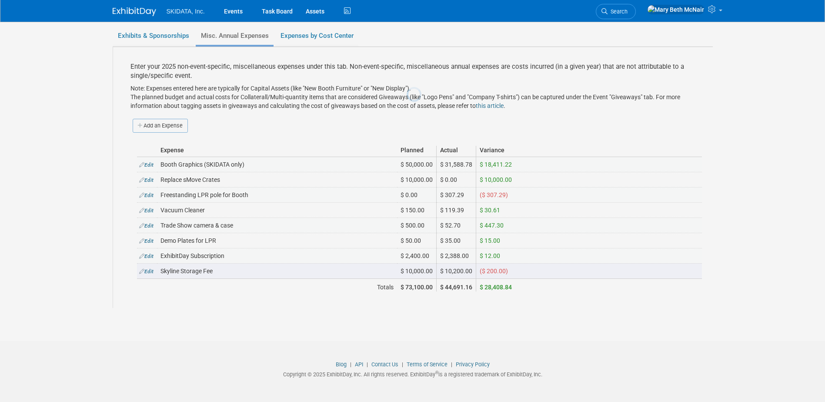
scroll to position [66, 0]
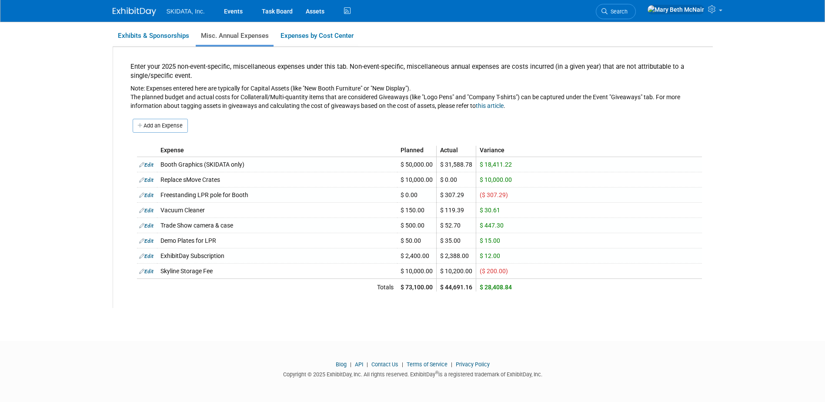
click at [148, 271] on link "Edit" at bounding box center [146, 271] width 14 height 6
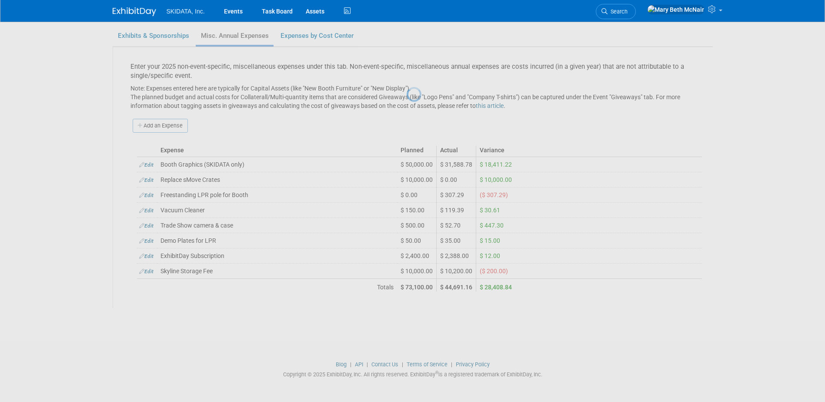
scroll to position [142, 0]
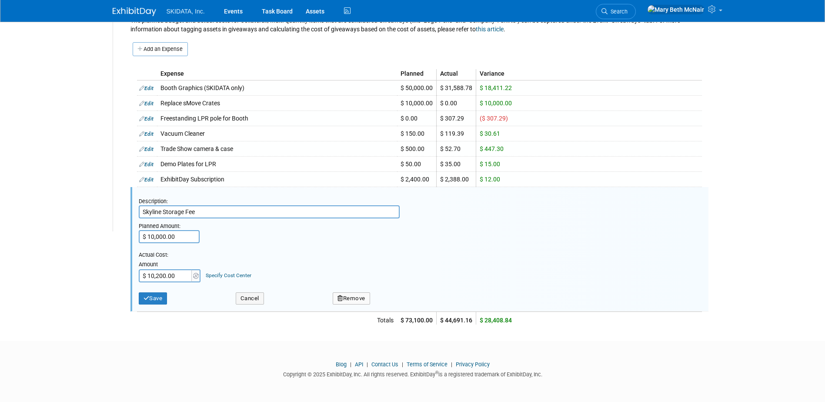
click at [178, 238] on input "$ 10,000.00" at bounding box center [169, 236] width 61 height 13
type input "$ 10,200.00"
click at [173, 274] on input "$ 10,200.00" at bounding box center [166, 275] width 54 height 13
click at [173, 273] on input "$ 10,497.93" at bounding box center [166, 275] width 54 height 13
type input "$ 10,497.73"
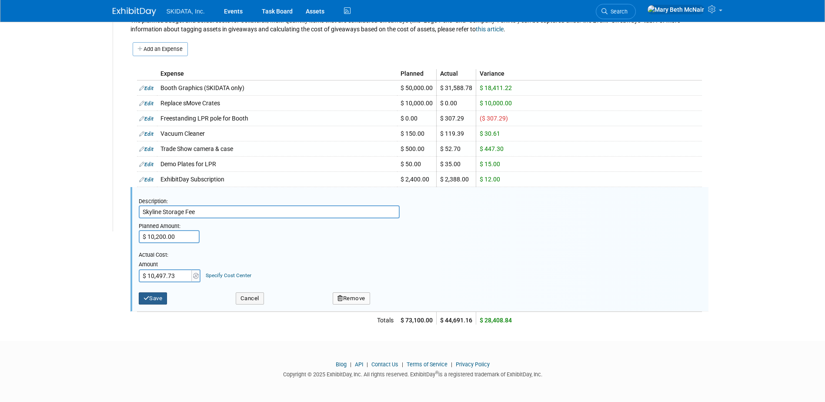
click at [145, 298] on icon "submit" at bounding box center [147, 298] width 6 height 6
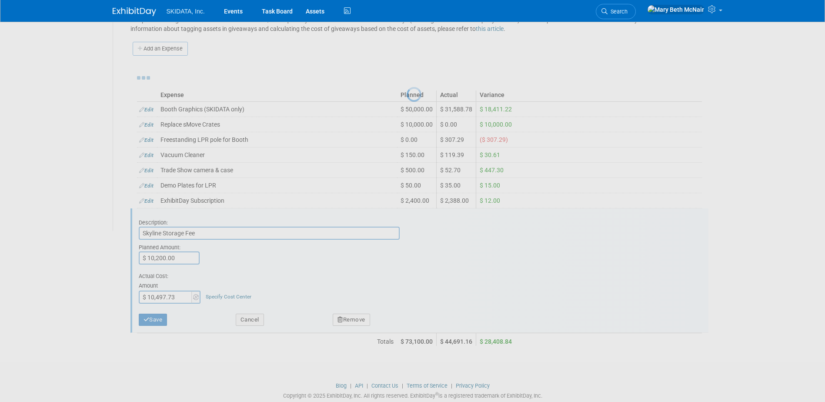
scroll to position [66, 0]
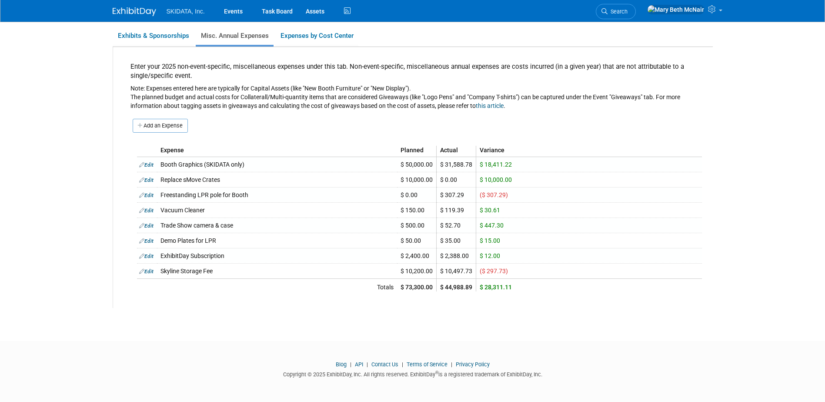
click at [151, 272] on link "Edit" at bounding box center [146, 271] width 14 height 6
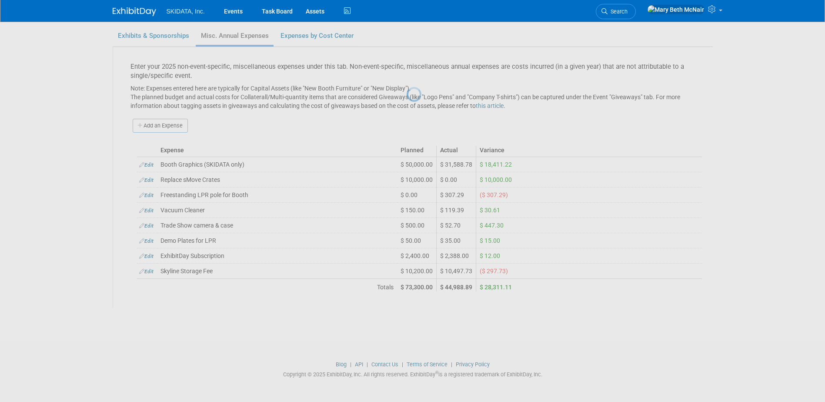
scroll to position [142, 0]
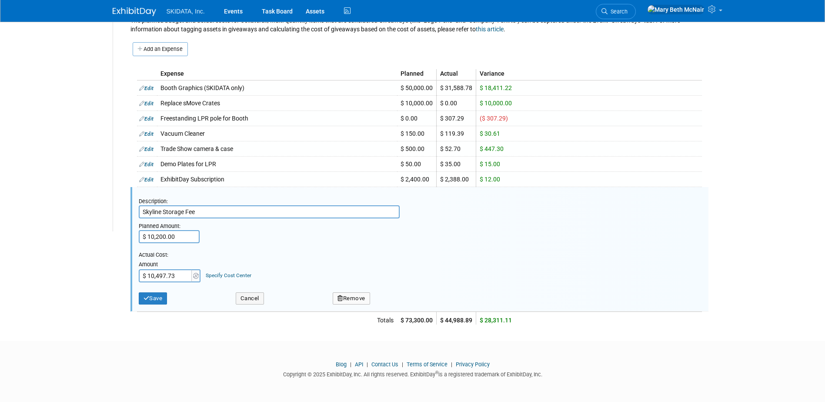
click at [200, 214] on input "Skyline Storage Fee" at bounding box center [269, 211] width 261 height 13
type input "Skyline Storage Fee (actual cost inc. cc fee)"
click at [144, 296] on icon "submit" at bounding box center [147, 298] width 6 height 6
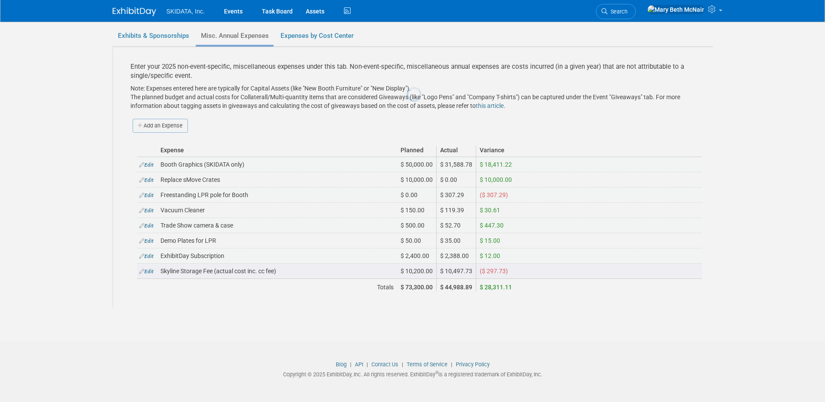
scroll to position [66, 0]
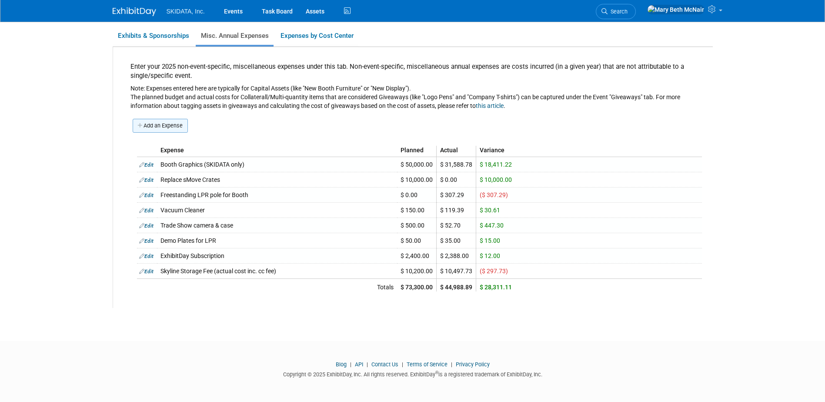
click at [162, 127] on link "Add an Expense" at bounding box center [160, 126] width 55 height 14
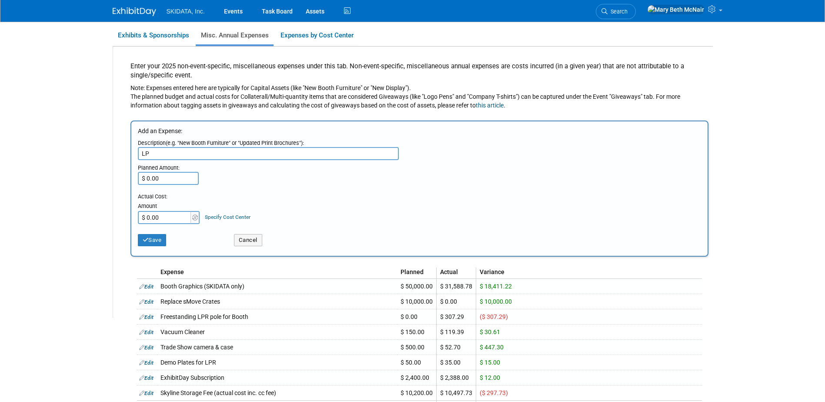
type input "L"
type input "Ruby Cam mounting brackets"
click at [171, 182] on input "$ 0.00" at bounding box center [168, 178] width 61 height 13
type input "$ 250.00"
click at [160, 213] on input "$ 0.00" at bounding box center [165, 217] width 54 height 13
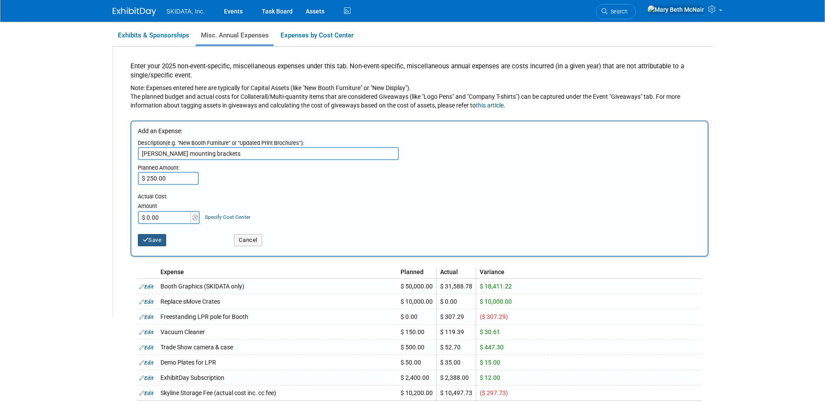
click at [142, 235] on button "Save" at bounding box center [152, 240] width 29 height 12
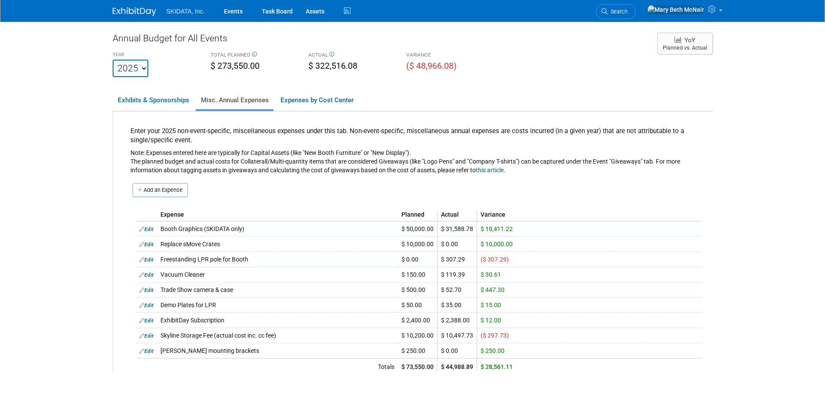
scroll to position [0, 0]
click at [122, 60] on select "2023 2024 2025 2026 2027 2028 2029 2030 2031" at bounding box center [131, 68] width 36 height 17
select select "2026"
click at [113, 60] on select "2023 2024 2025 2026 2027 2028 2029 2030 2031" at bounding box center [131, 68] width 36 height 17
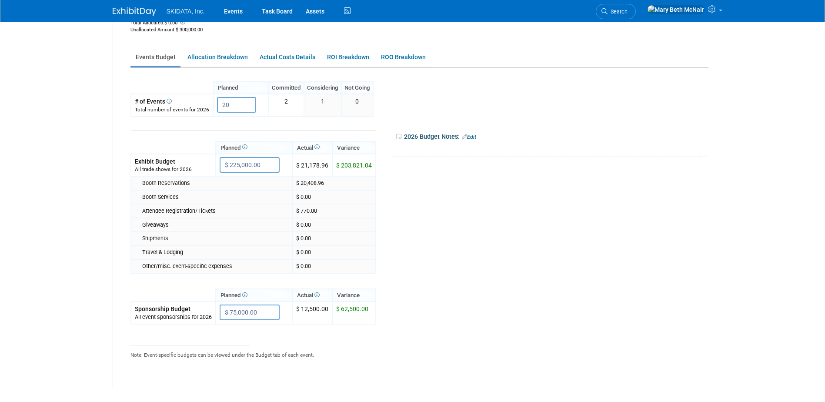
scroll to position [130, 0]
click at [283, 55] on link "Actual Costs Details" at bounding box center [287, 56] width 66 height 17
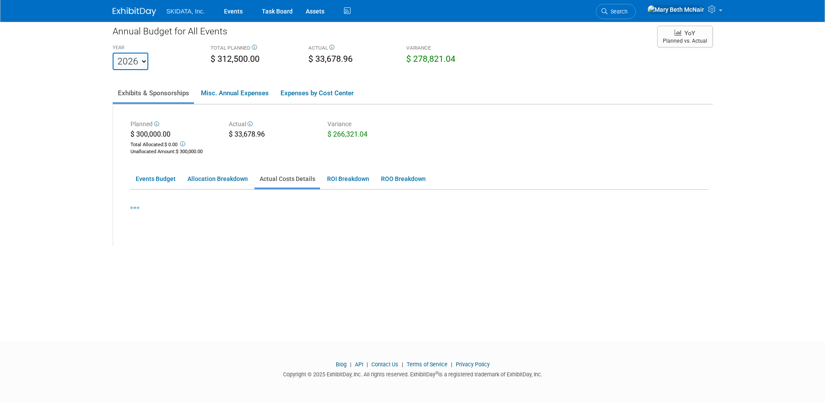
scroll to position [67, 0]
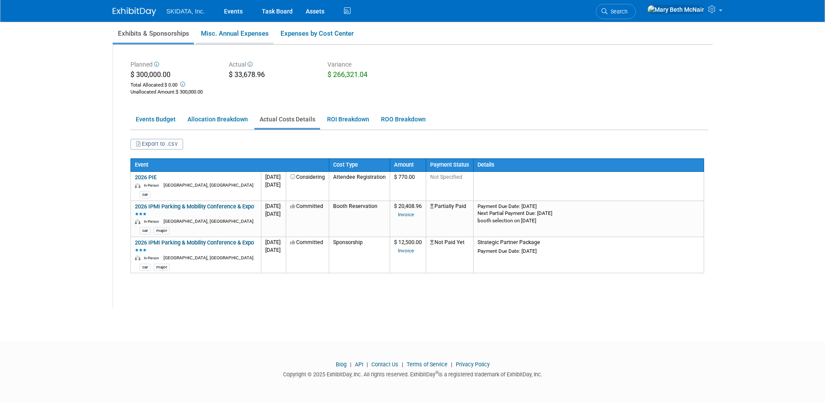
click at [239, 34] on link "Misc. Annual Expenses" at bounding box center [235, 33] width 78 height 18
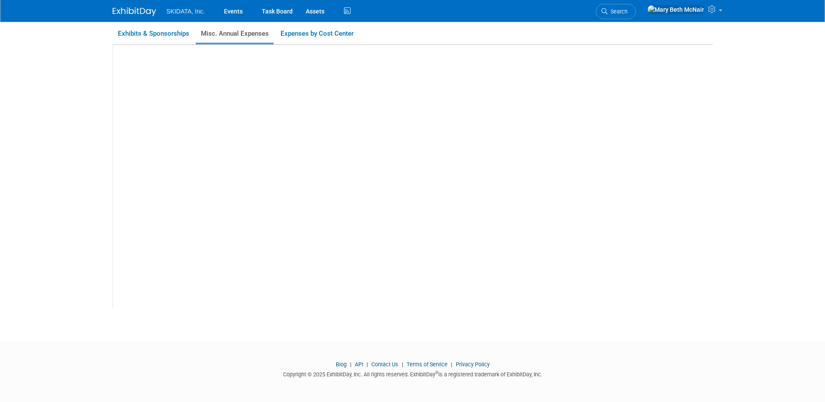
scroll to position [66, 0]
